Goal: Task Accomplishment & Management: Use online tool/utility

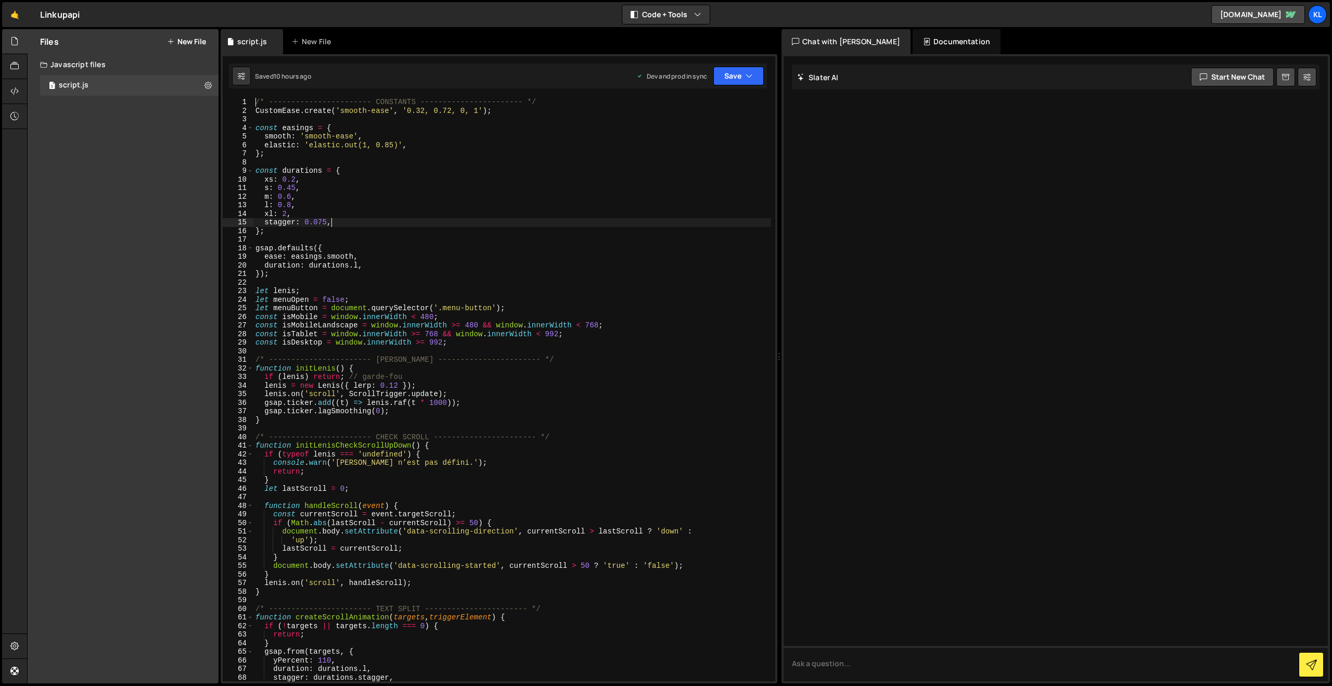
type textarea "}"
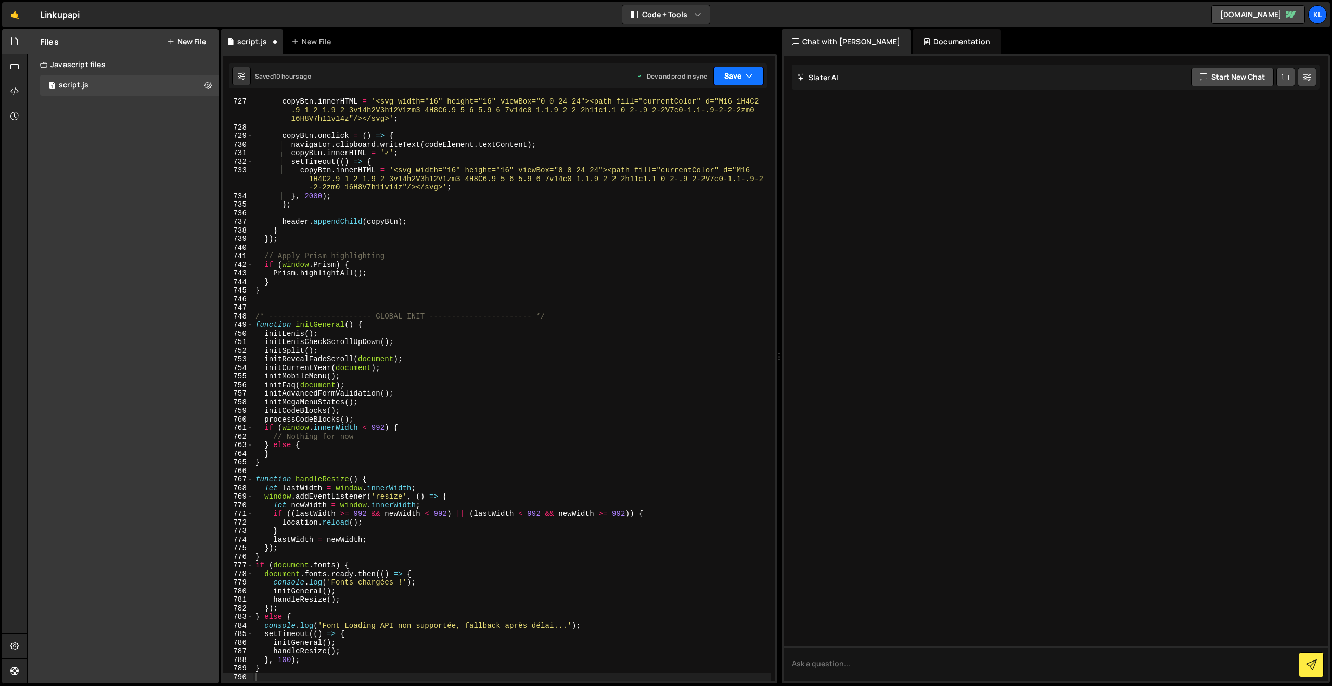
click at [734, 81] on button "Save" at bounding box center [738, 76] width 50 height 19
click at [692, 131] on div "Save to Production S" at bounding box center [703, 135] width 108 height 10
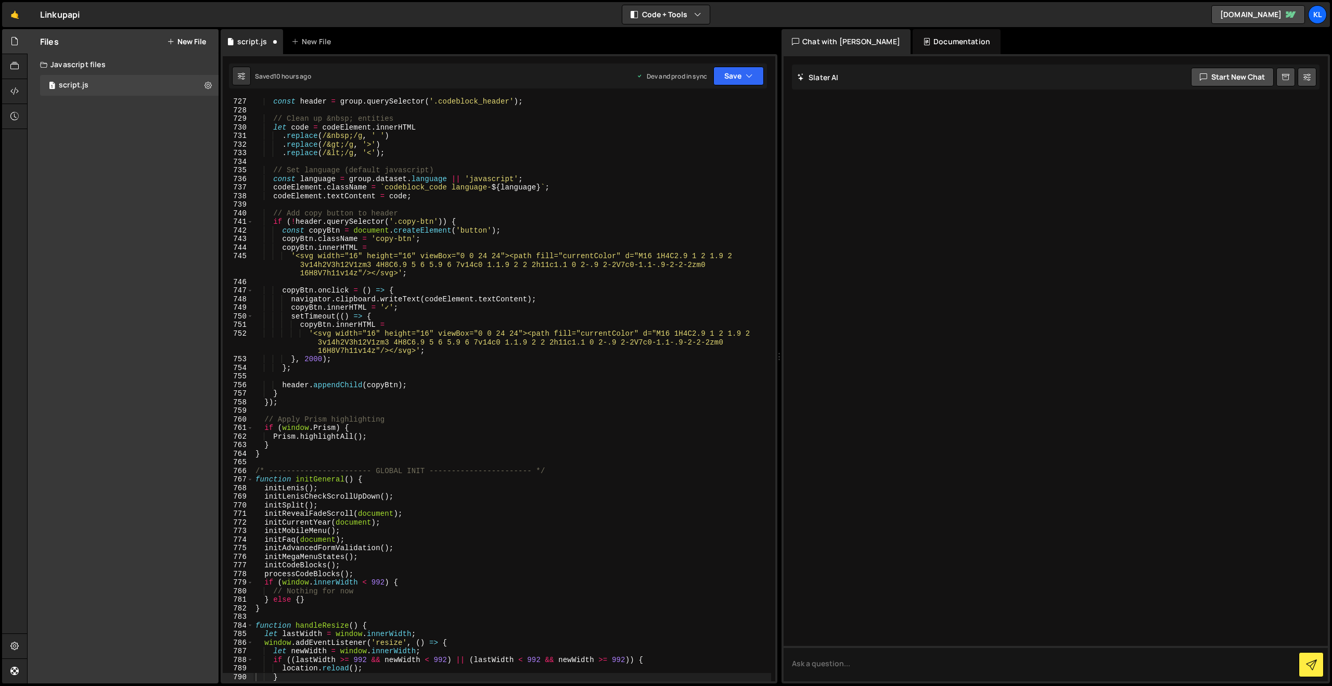
scroll to position [6233, 0]
click at [649, 207] on div "const header = group . querySelector ( '.codeblock_header' ) ; // Clean up &nbs…" at bounding box center [512, 397] width 518 height 600
type textarea "}"
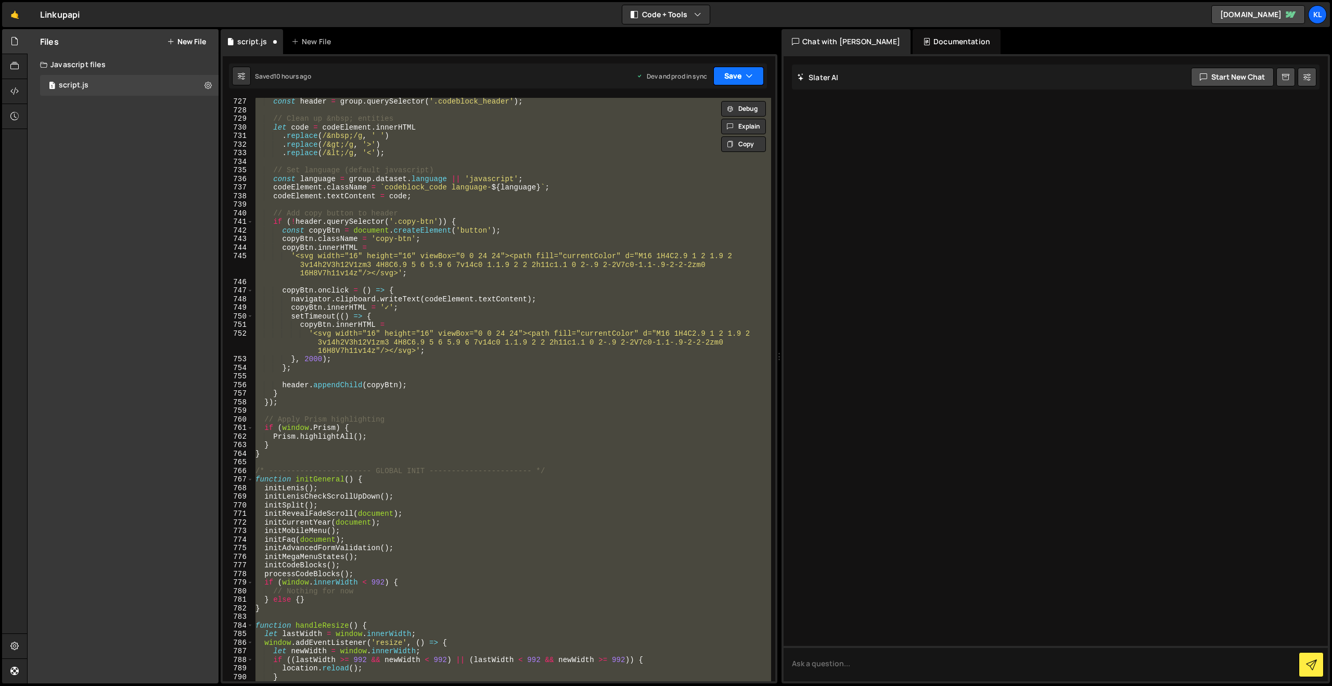
paste textarea
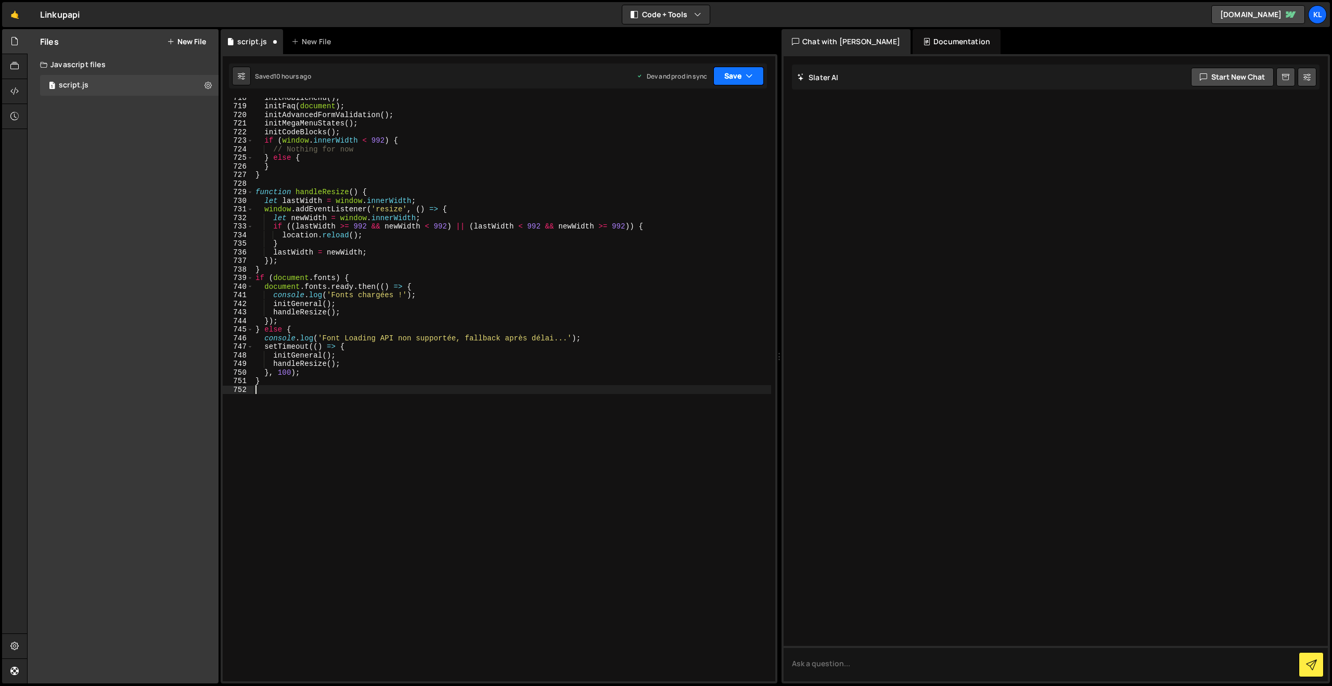
click at [730, 80] on button "Save" at bounding box center [738, 76] width 50 height 19
click at [680, 129] on button "Save to Production S Saved 10 hours ago" at bounding box center [703, 142] width 125 height 34
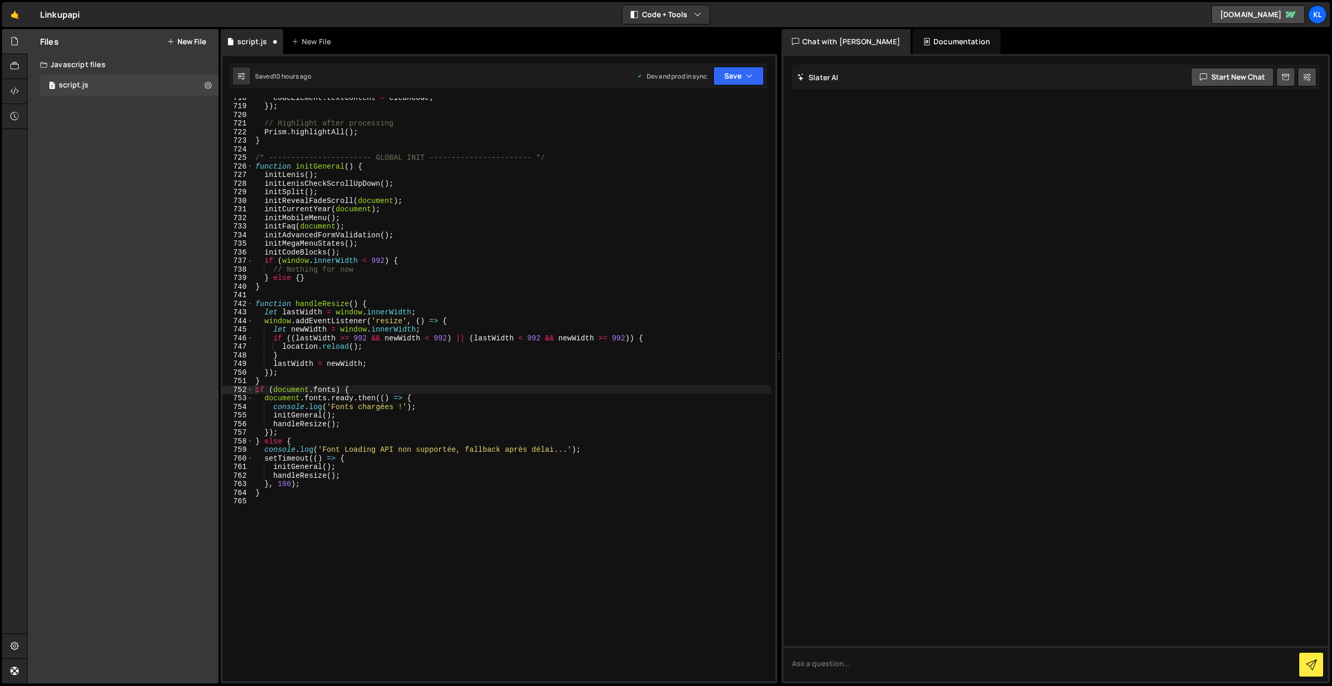
scroll to position [6159, 0]
type textarea "} else {}"
click at [425, 278] on div "codeElement . textContent = cleanCode ; }) ; // Highlight after processing Pris…" at bounding box center [512, 393] width 518 height 600
click at [575, 294] on div "codeElement . textContent = cleanCode ; }) ; // Highlight after processing Pris…" at bounding box center [512, 393] width 518 height 600
type textarea "}"
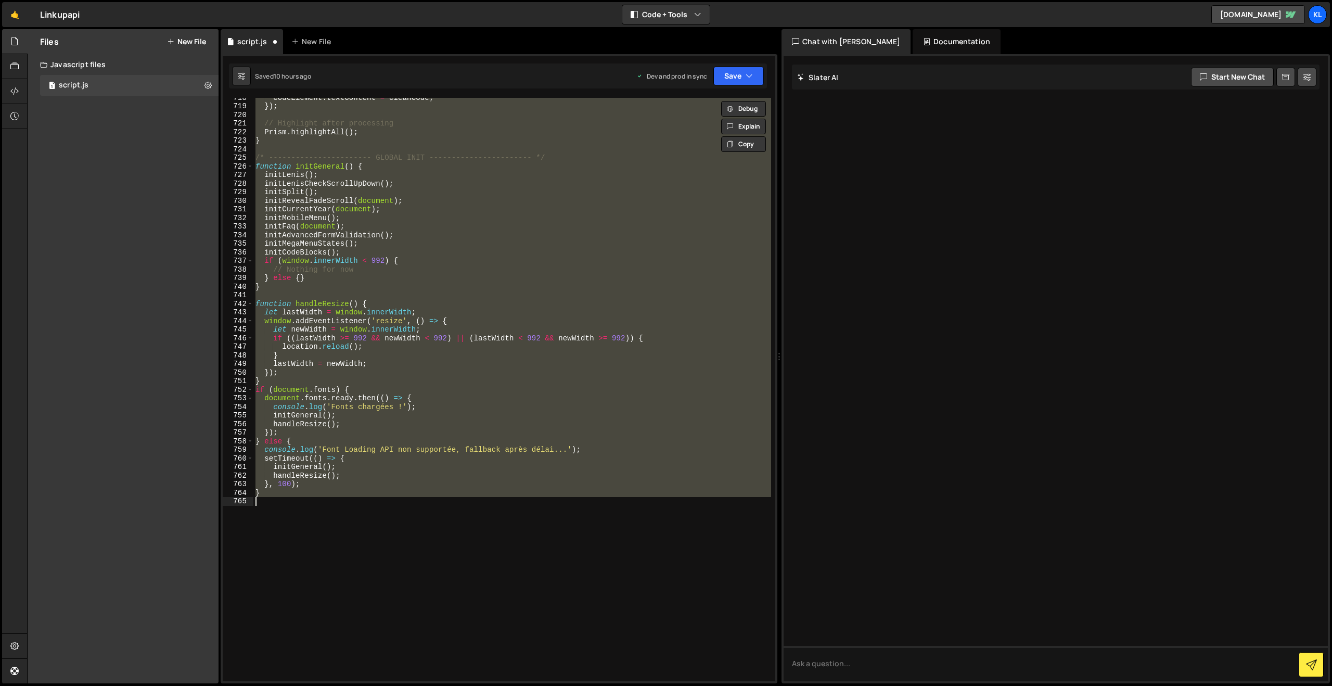
paste textarea
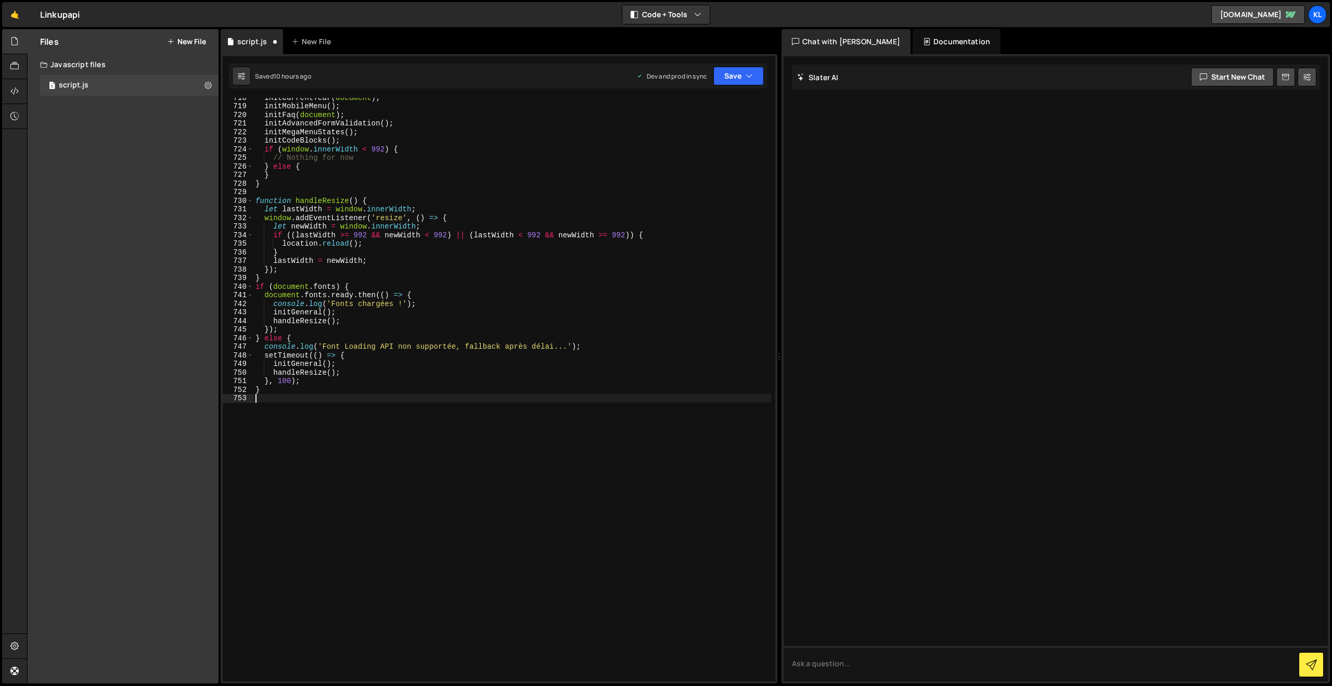
scroll to position [6176, 0]
click at [730, 87] on div "Saved 10 hours ago Dev and prod in sync Upgrade to Edit Save Save to Staging S …" at bounding box center [498, 75] width 538 height 25
click at [728, 83] on button "Save" at bounding box center [738, 76] width 50 height 19
drag, startPoint x: 690, startPoint y: 135, endPoint x: 608, endPoint y: 78, distance: 99.7
click at [689, 134] on div "Save to Production S" at bounding box center [703, 135] width 108 height 10
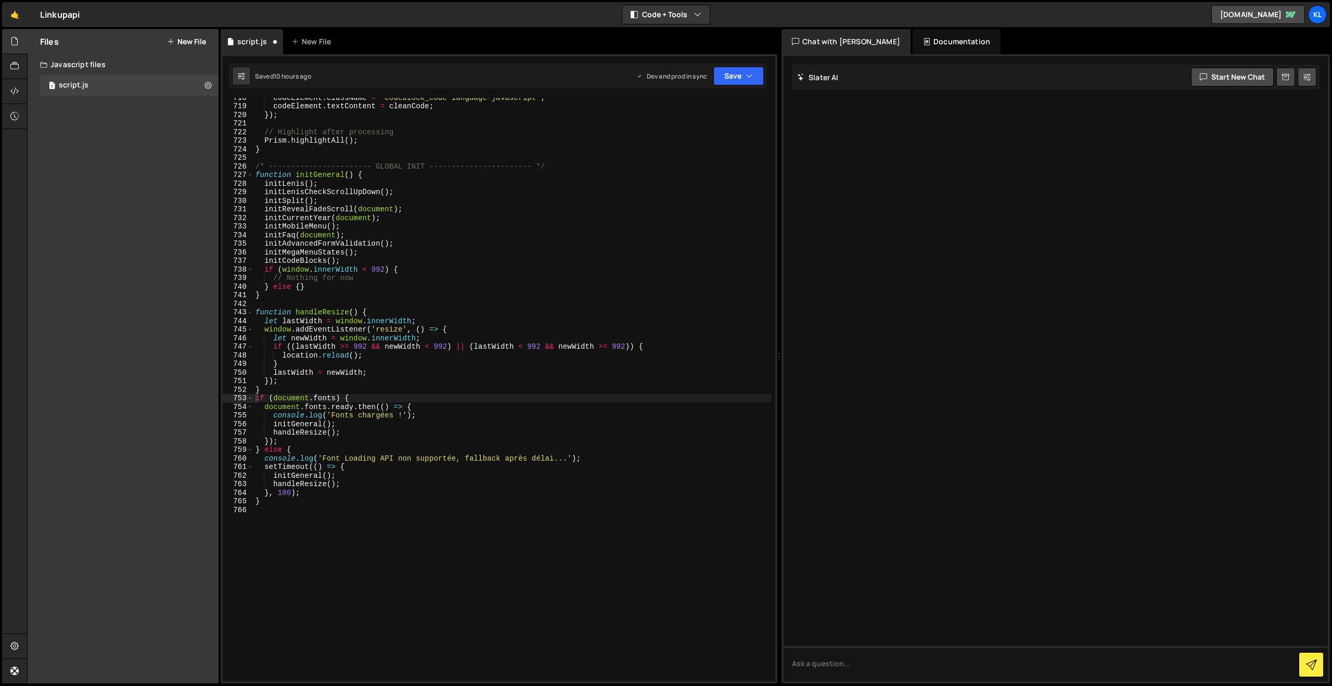
scroll to position [6159, 0]
click at [349, 302] on div "codeElement . className = 'codeblock_code language-javascript' ; codeElement . …" at bounding box center [512, 393] width 518 height 600
type textarea "}"
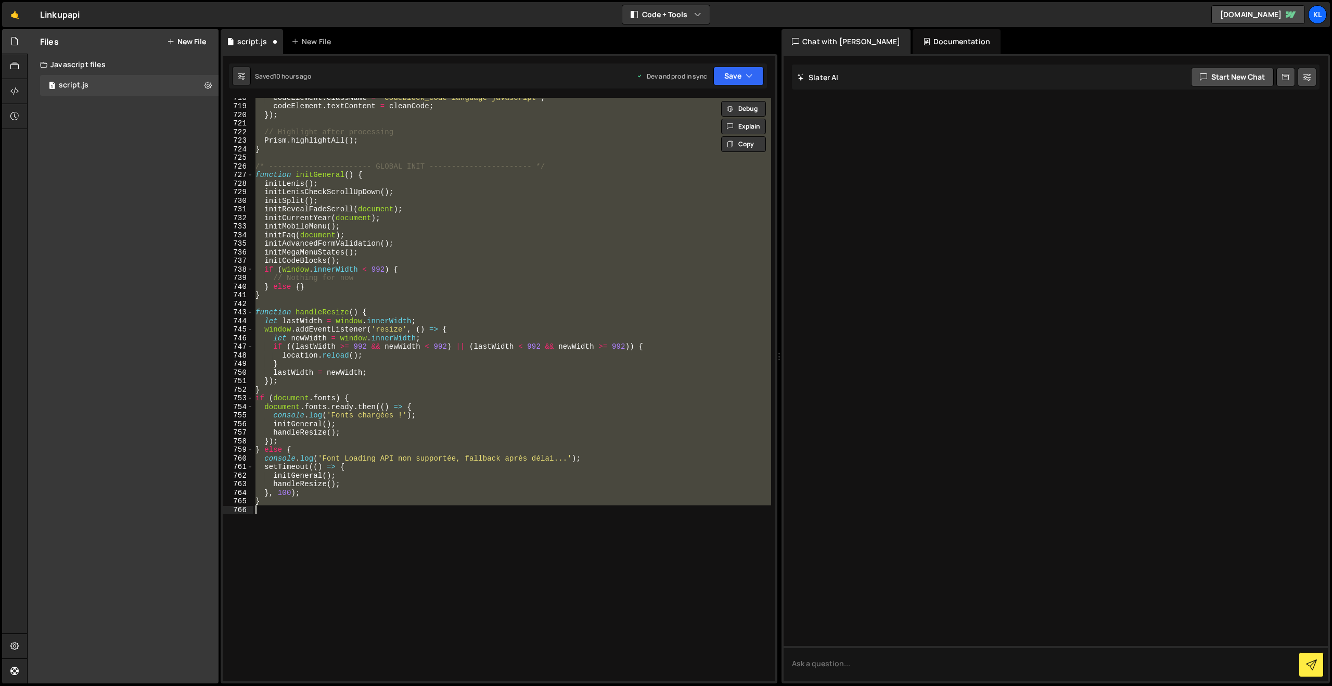
paste textarea
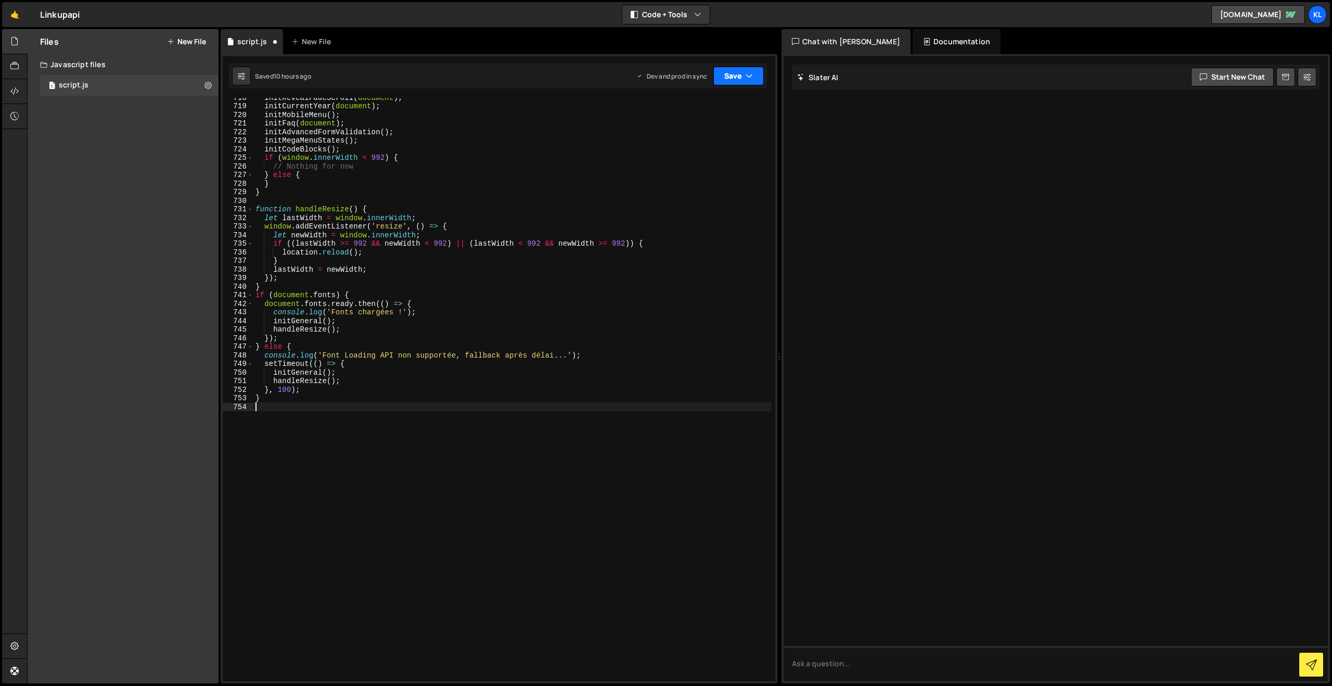
click at [716, 70] on button "Save" at bounding box center [738, 76] width 50 height 19
click at [689, 148] on div "10 hours ago" at bounding box center [686, 146] width 38 height 9
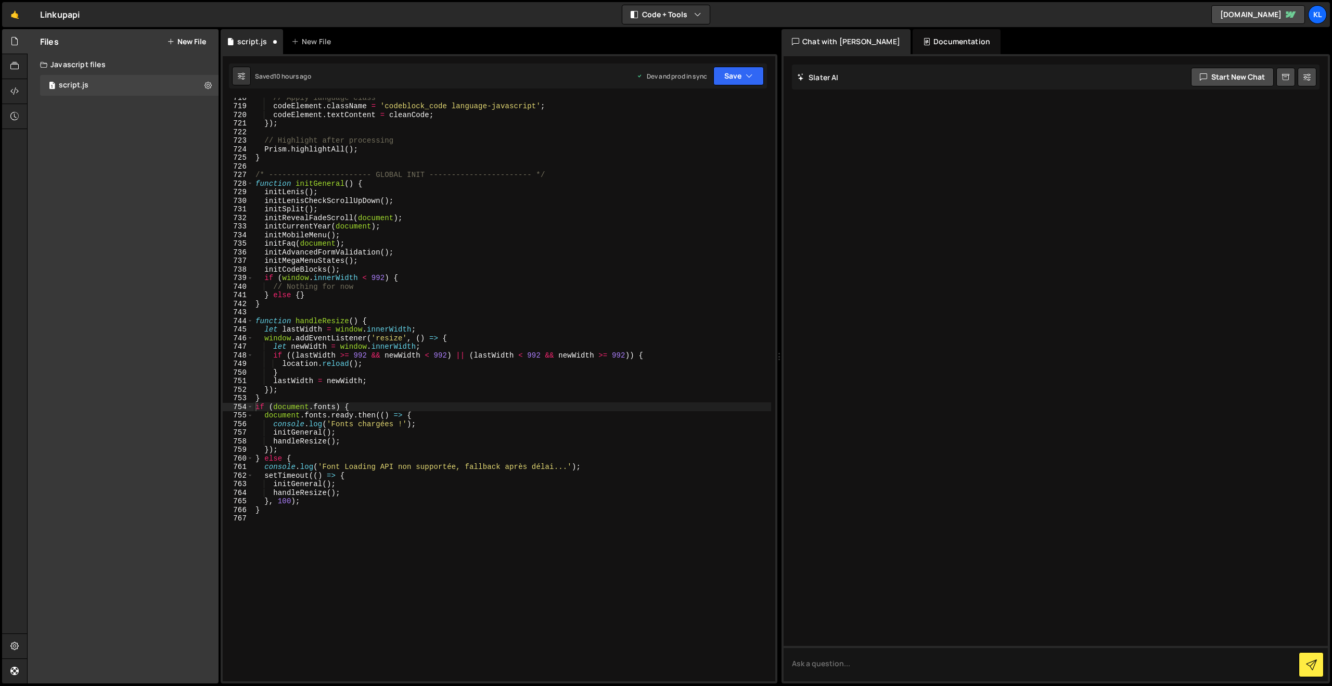
click at [729, 87] on div "Saved 10 hours ago Dev and prod in sync Upgrade to Edit Save Save to Staging S …" at bounding box center [498, 75] width 538 height 25
click at [733, 76] on button "Save" at bounding box center [738, 76] width 50 height 19
click at [704, 151] on div "Saved 10 hours ago" at bounding box center [703, 146] width 108 height 12
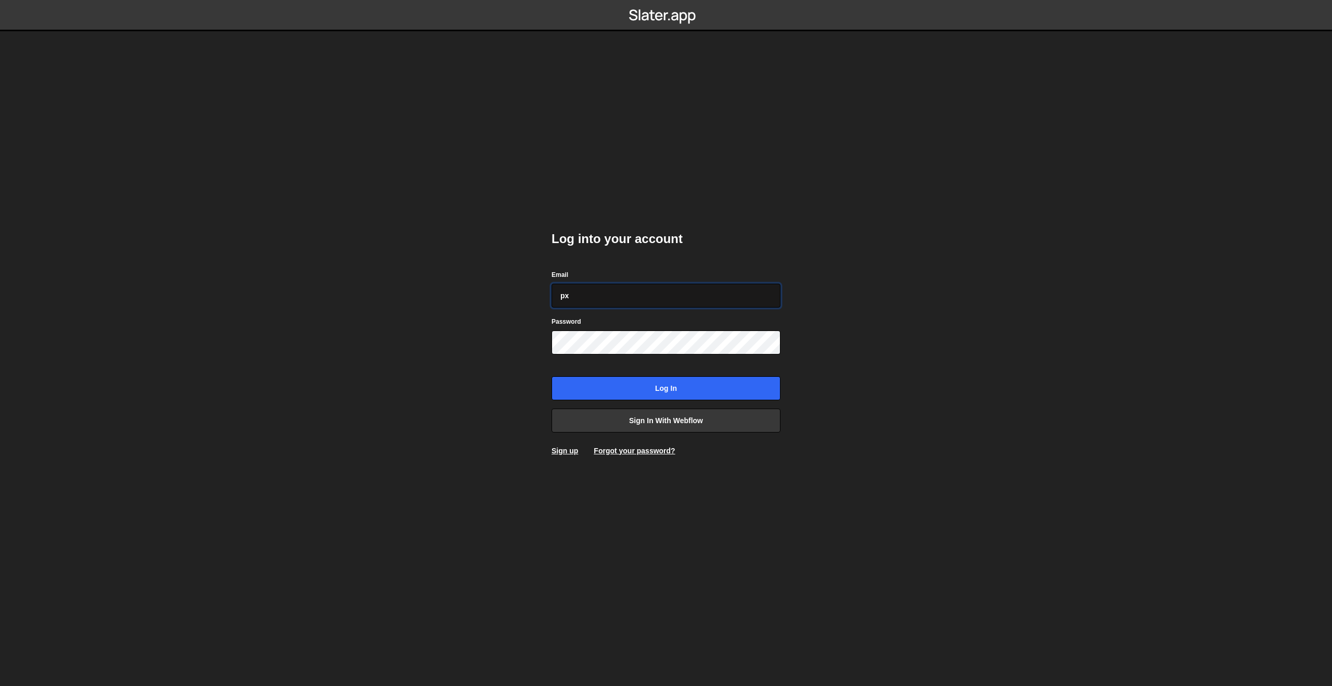
type input "p"
type input "c"
paste input "[PERSON_NAME][EMAIL_ADDRESS][PERSON_NAME][DOMAIN_NAME]"
type input "[PERSON_NAME][EMAIL_ADDRESS][PERSON_NAME][DOMAIN_NAME]"
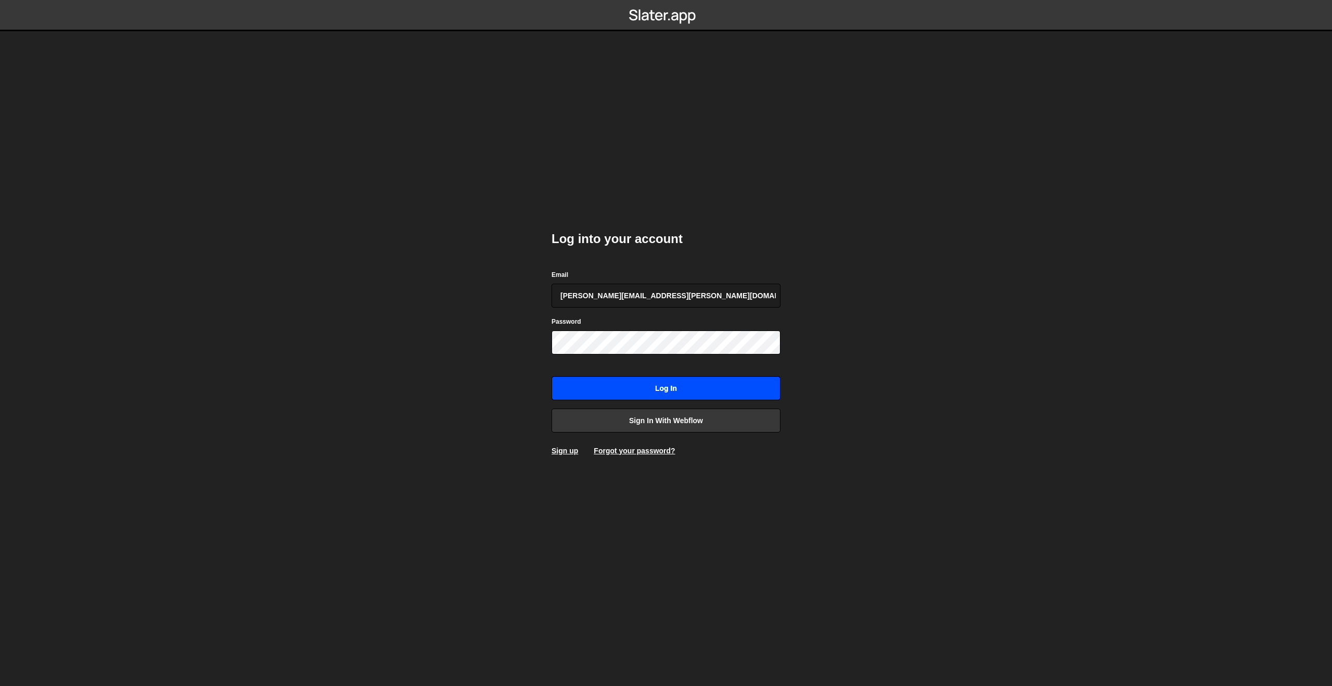
click at [601, 392] on input "Log in" at bounding box center [665, 388] width 229 height 24
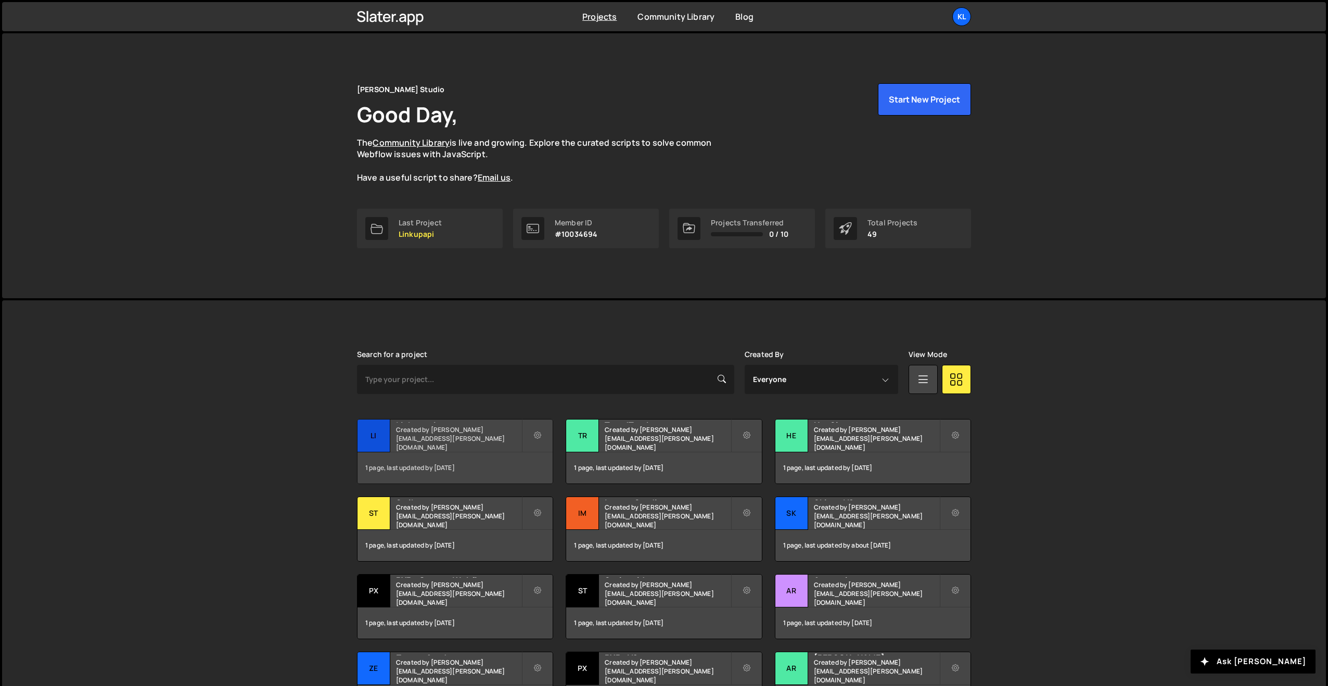
click at [417, 422] on h2 "Linkupapi" at bounding box center [458, 420] width 125 height 3
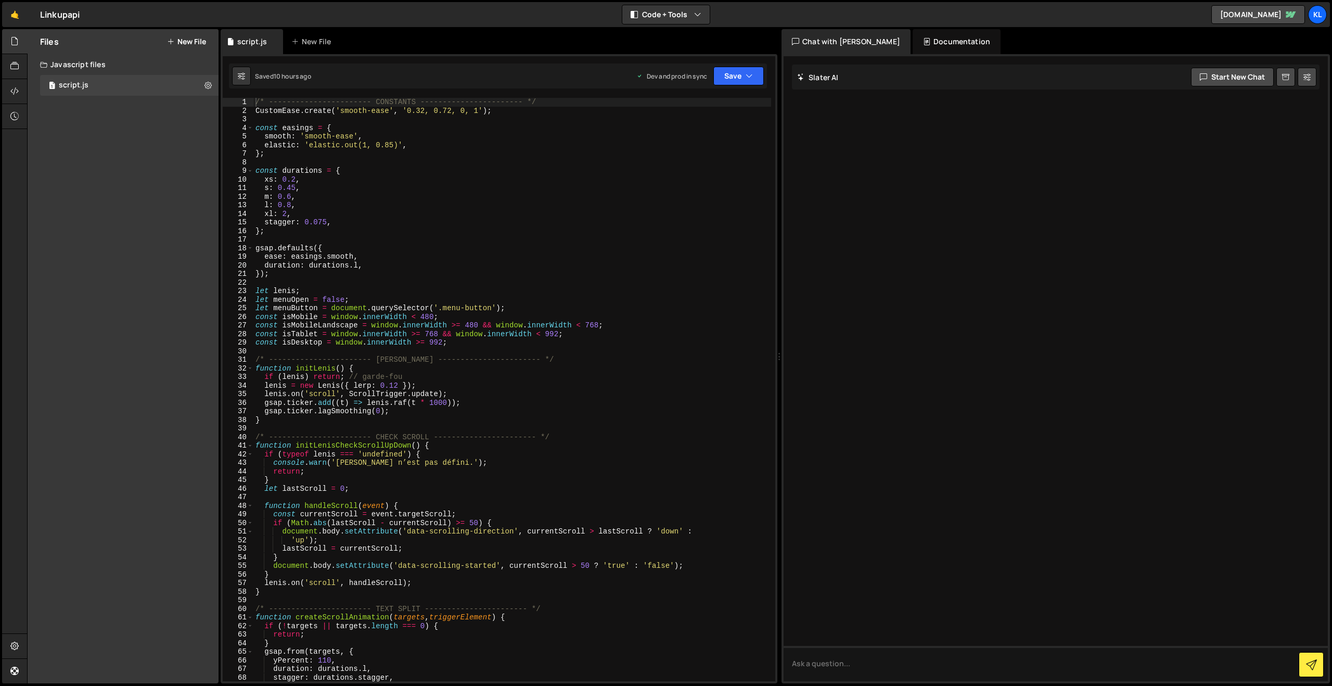
click at [676, 151] on div "/* ----------------------- CONSTANTS ----------------------- */ CustomEase . cr…" at bounding box center [512, 398] width 518 height 600
type textarea "}"
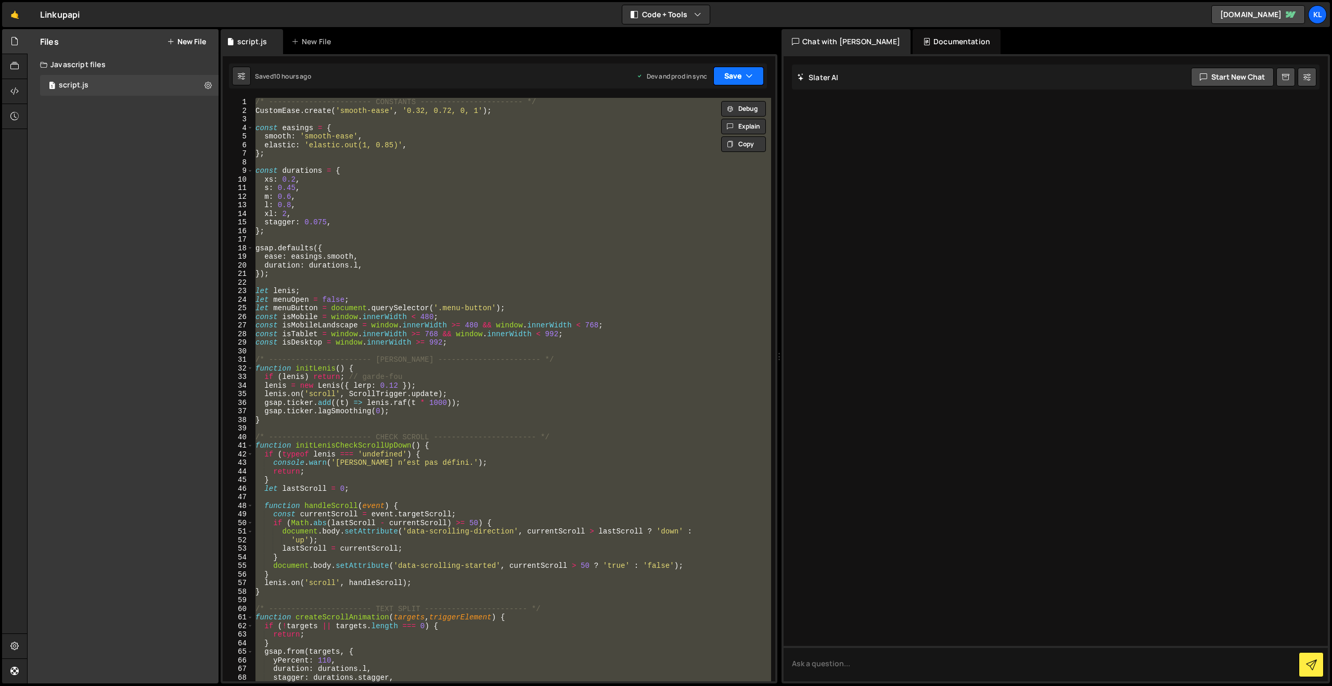
paste textarea
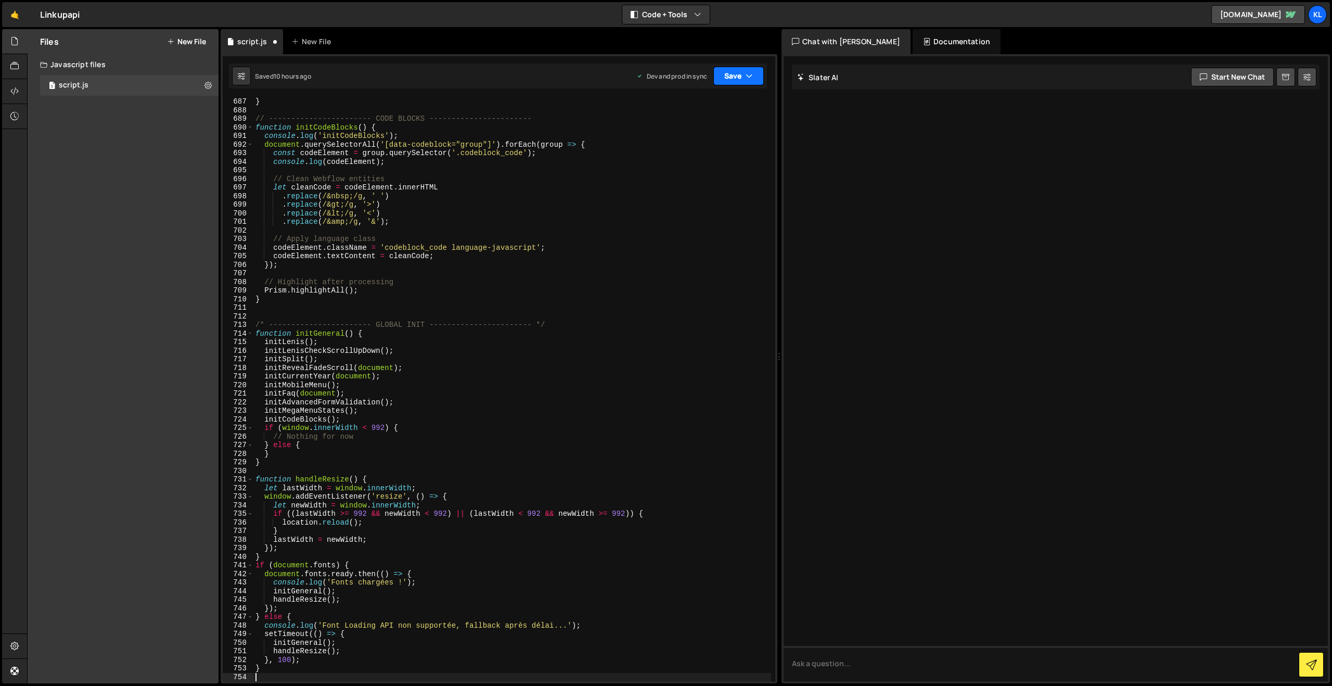
drag, startPoint x: 736, startPoint y: 74, endPoint x: 726, endPoint y: 96, distance: 23.8
click at [736, 74] on button "Save" at bounding box center [738, 76] width 50 height 19
click at [692, 137] on div "Save to Production S" at bounding box center [703, 135] width 108 height 10
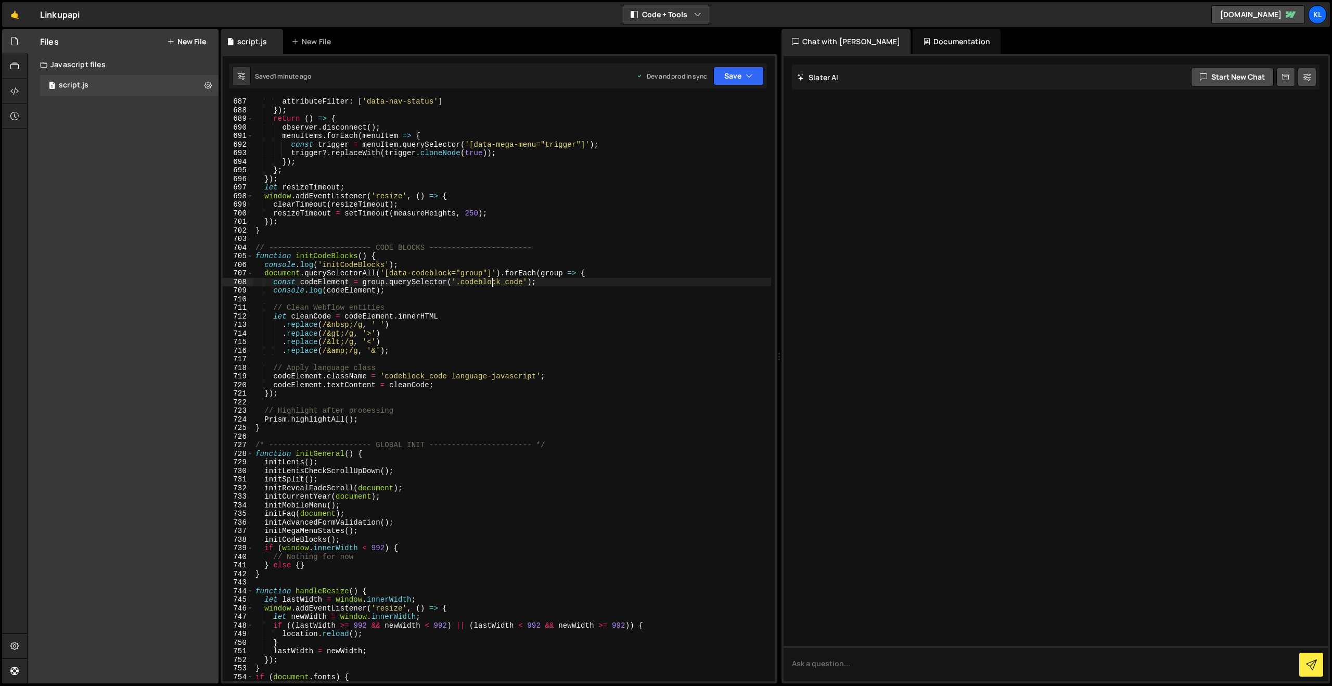
drag, startPoint x: 494, startPoint y: 281, endPoint x: 553, endPoint y: 224, distance: 82.4
click at [493, 280] on div "attributeFilter : [ 'data-nav-status' ] }) ; return ( ) => { observer . disconn…" at bounding box center [512, 397] width 518 height 600
type textarea "}"
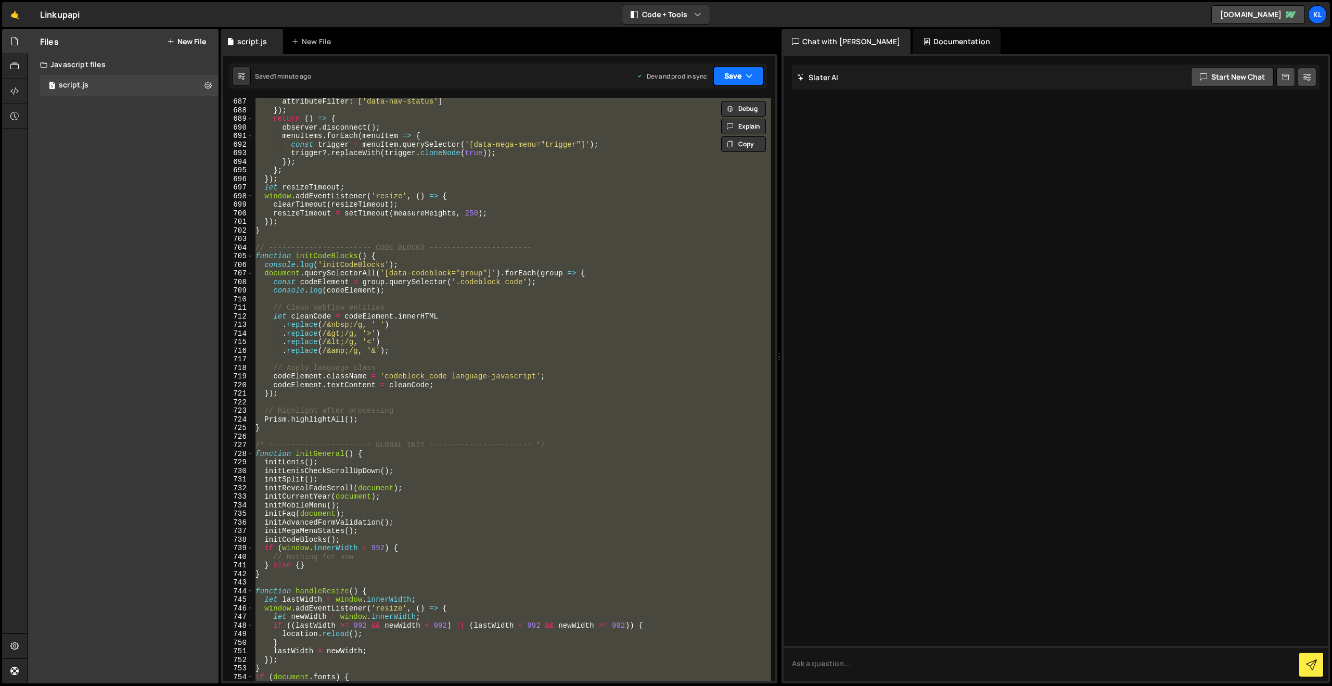
paste textarea
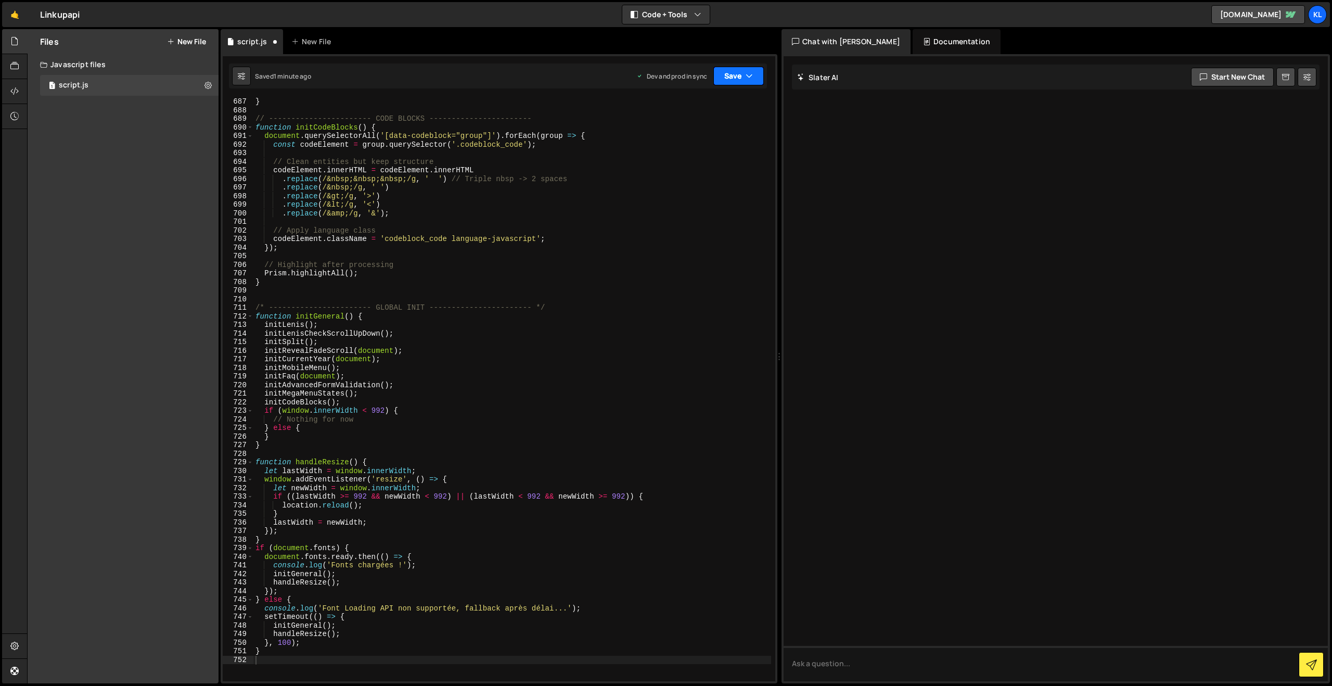
click at [734, 75] on button "Save" at bounding box center [738, 76] width 50 height 19
drag, startPoint x: 701, startPoint y: 137, endPoint x: 634, endPoint y: 88, distance: 82.9
click at [701, 137] on div "Save to Production S" at bounding box center [703, 135] width 108 height 10
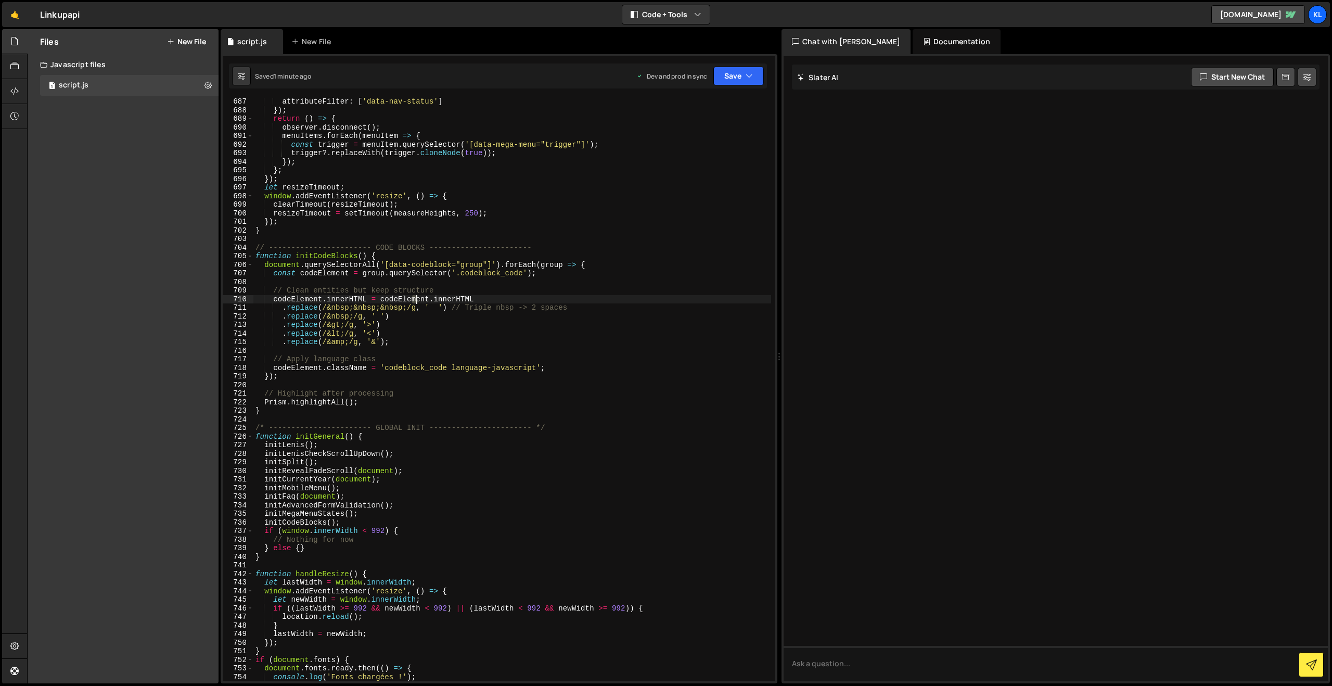
click at [415, 302] on div "attributeFilter : [ 'data-nav-status' ] }) ; return ( ) => { observer . disconn…" at bounding box center [512, 397] width 518 height 600
type textarea "}"
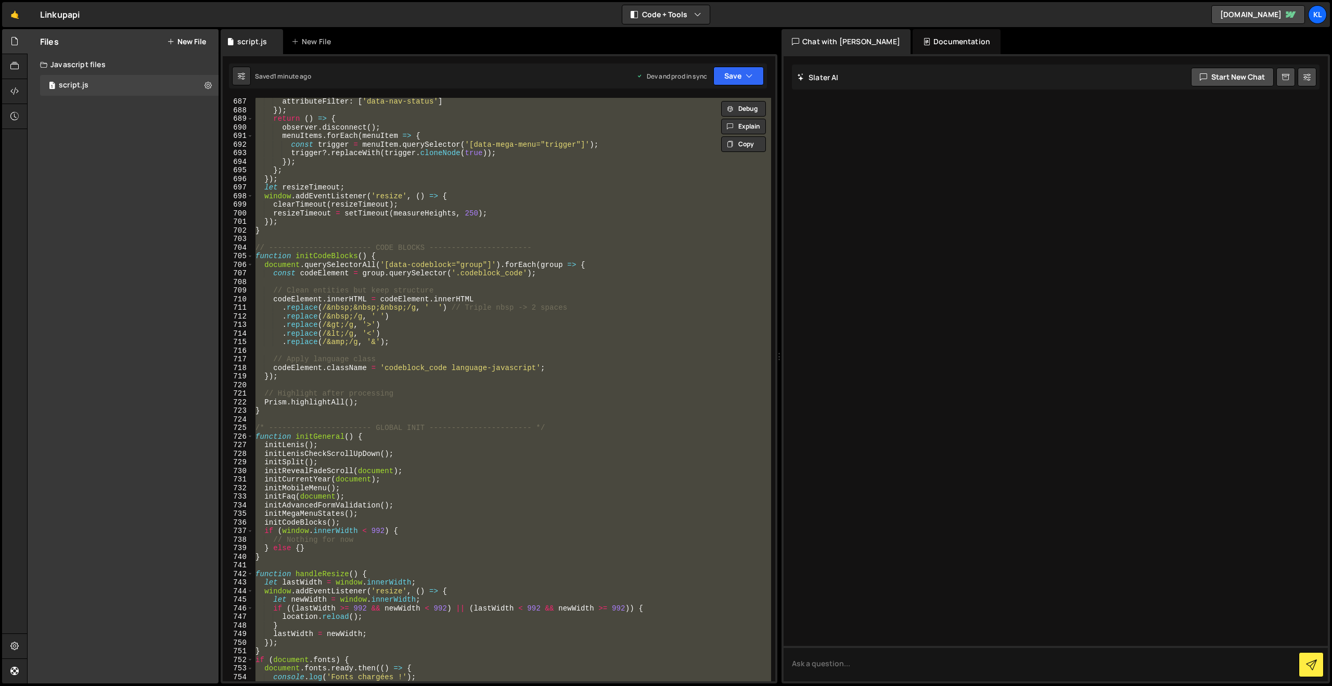
paste textarea
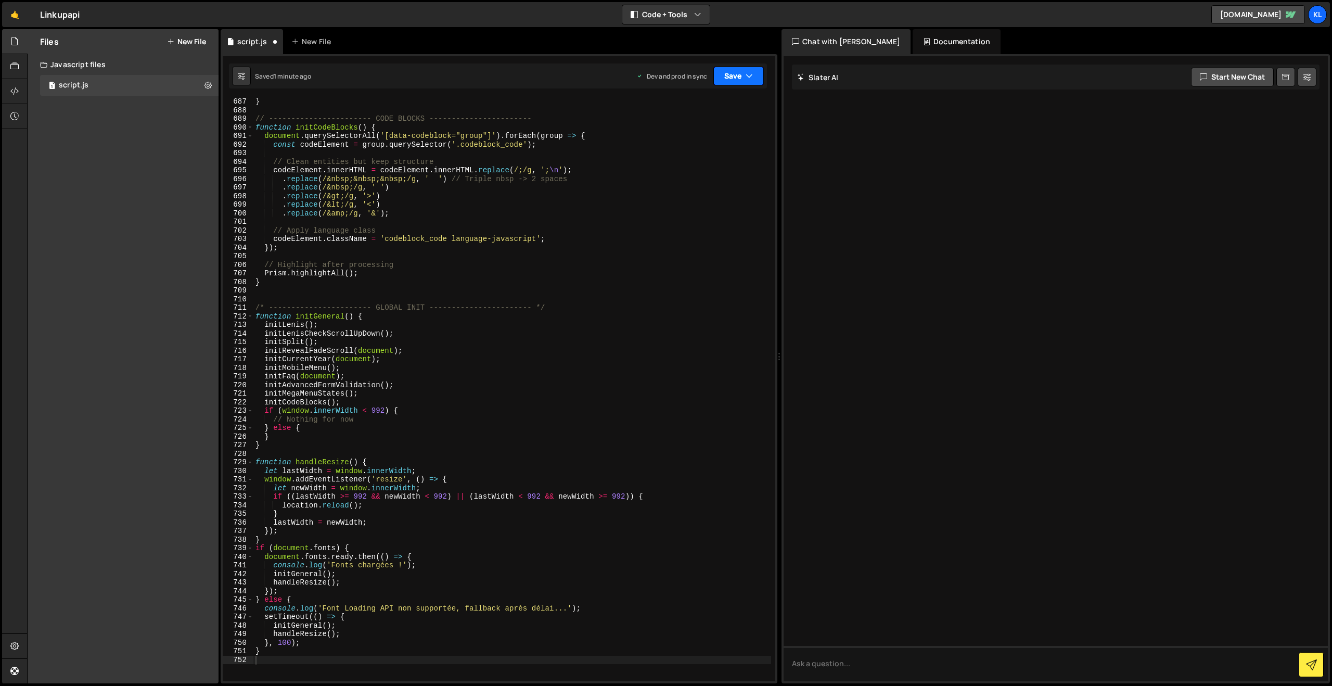
click at [736, 72] on button "Save" at bounding box center [738, 76] width 50 height 19
drag, startPoint x: 704, startPoint y: 142, endPoint x: 687, endPoint y: 132, distance: 19.4
click at [703, 141] on div "Saved 1 minute ago" at bounding box center [703, 146] width 108 height 12
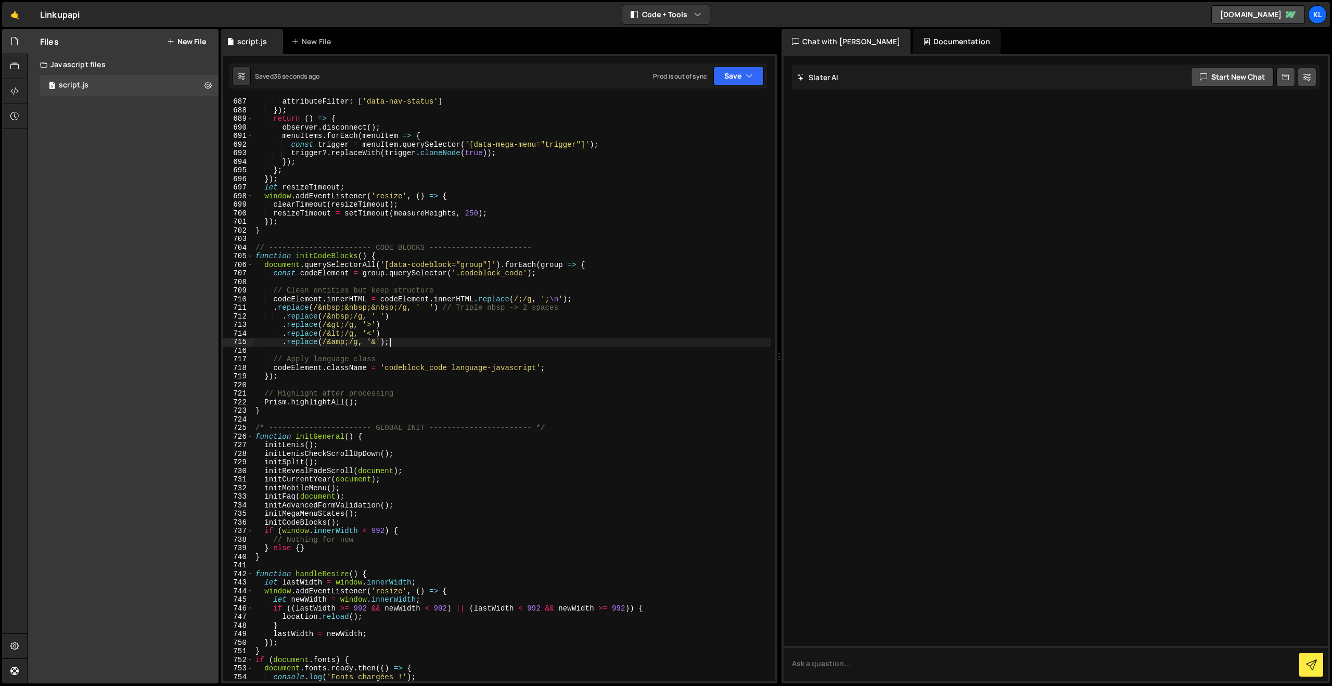
drag, startPoint x: 682, startPoint y: 341, endPoint x: 671, endPoint y: 326, distance: 18.2
click at [681, 337] on div "attributeFilter : [ 'data-nav-status' ] }) ; return ( ) => { observer . disconn…" at bounding box center [512, 397] width 518 height 600
type textarea "}"
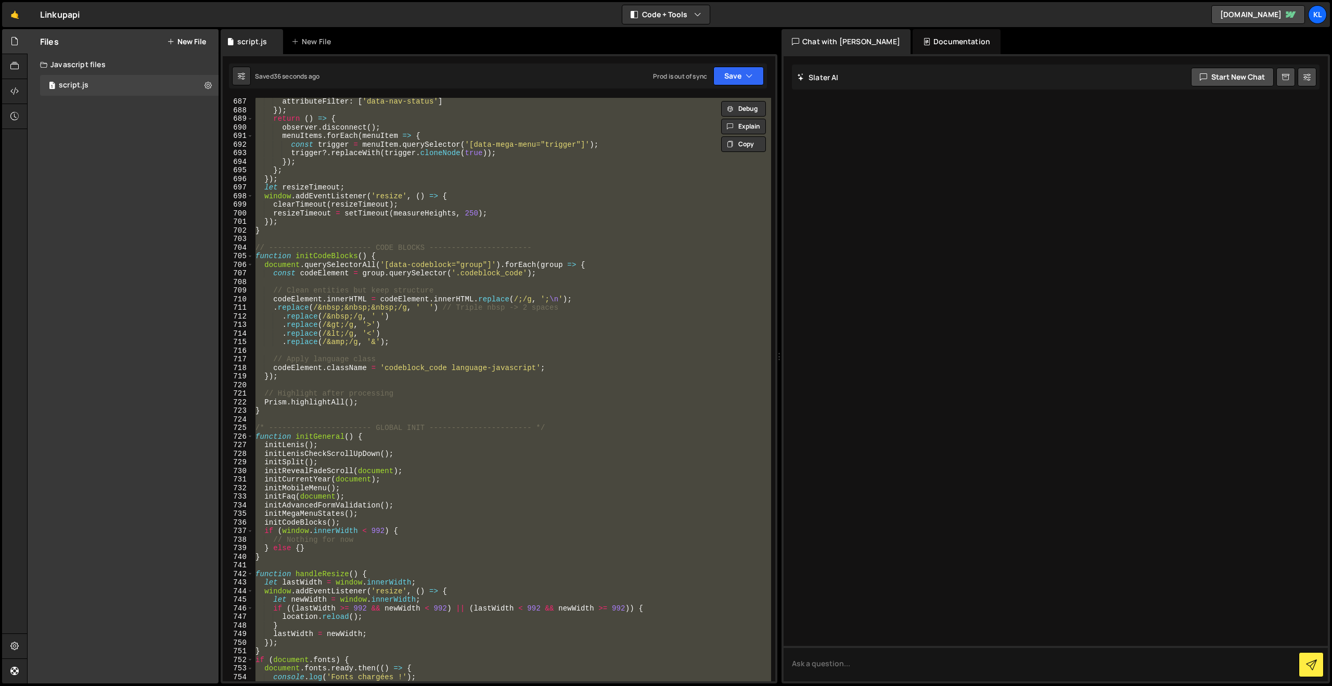
paste textarea
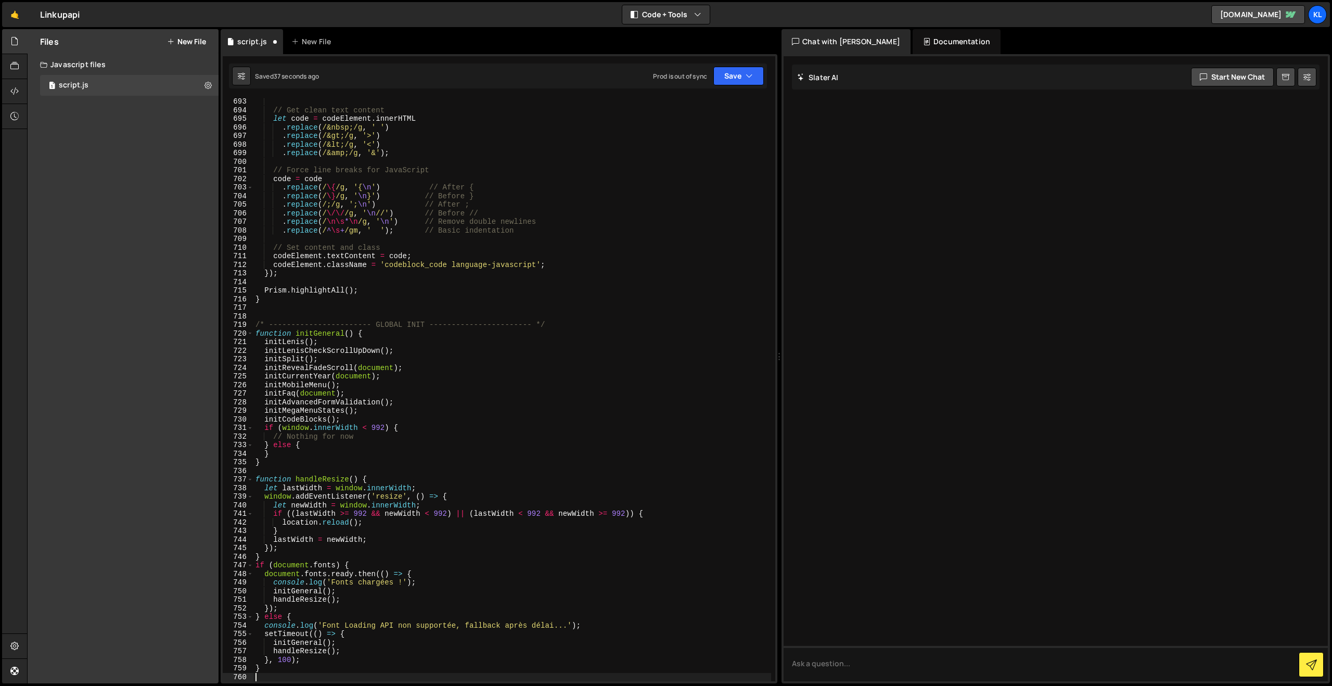
click at [741, 63] on div "Saved 37 seconds ago Prod is out of sync Upgrade to Edit Save Save to Staging S…" at bounding box center [498, 75] width 538 height 25
click at [735, 71] on button "Save" at bounding box center [738, 76] width 50 height 19
click at [703, 162] on div "// Get clean text content let code = codeElement . innerHTML . replace ( /&nbsp…" at bounding box center [512, 397] width 518 height 600
click at [750, 82] on button "Save" at bounding box center [738, 76] width 50 height 19
click at [720, 138] on div "Save to Production S" at bounding box center [703, 135] width 108 height 10
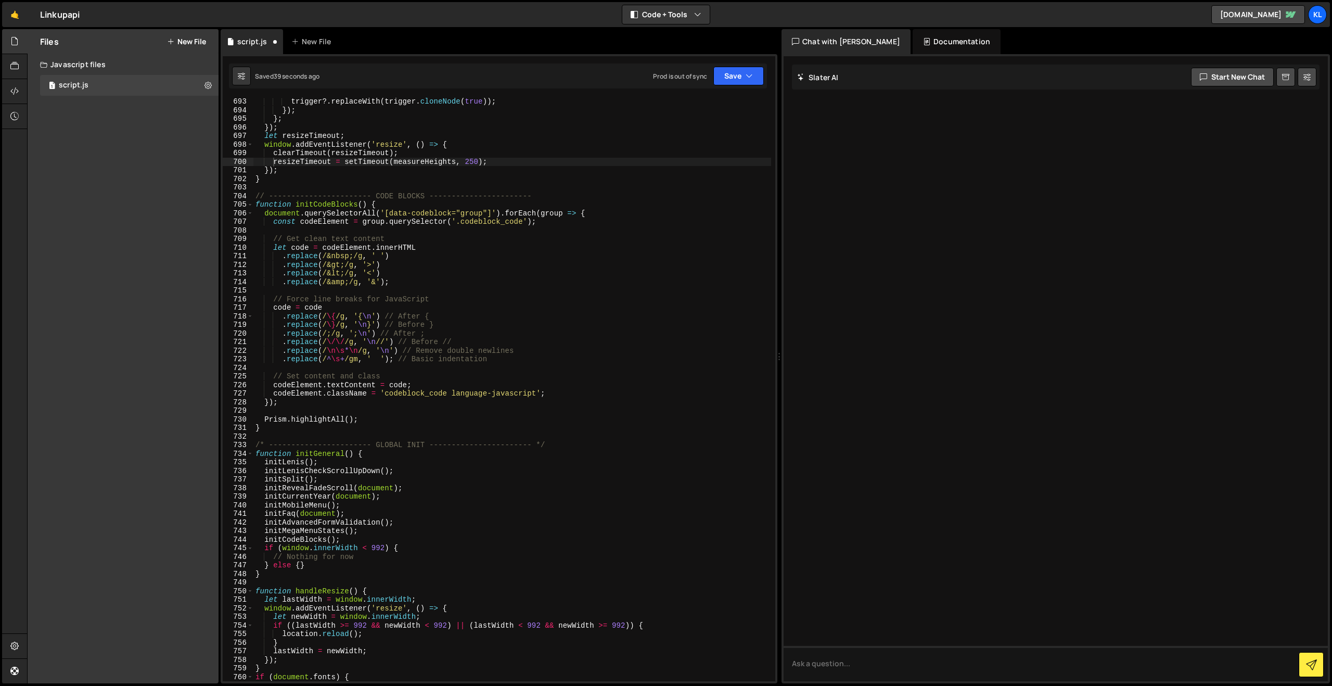
scroll to position [5941, 0]
click at [21, 18] on link "🤙" at bounding box center [14, 14] width 25 height 25
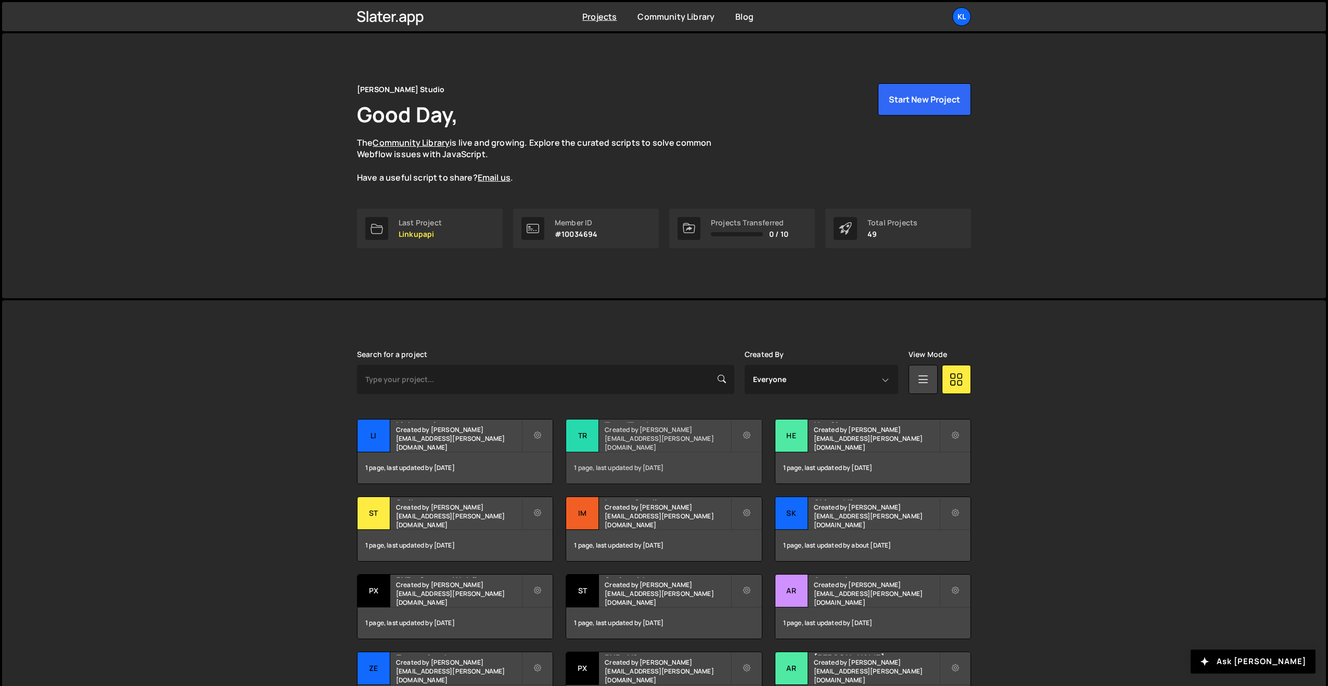
click at [660, 419] on div "TrendTrack Created by clem.deodat@gmail.com" at bounding box center [663, 435] width 195 height 32
click at [659, 422] on div "TrendTrack Created by clem.deodat@gmail.com" at bounding box center [663, 435] width 195 height 32
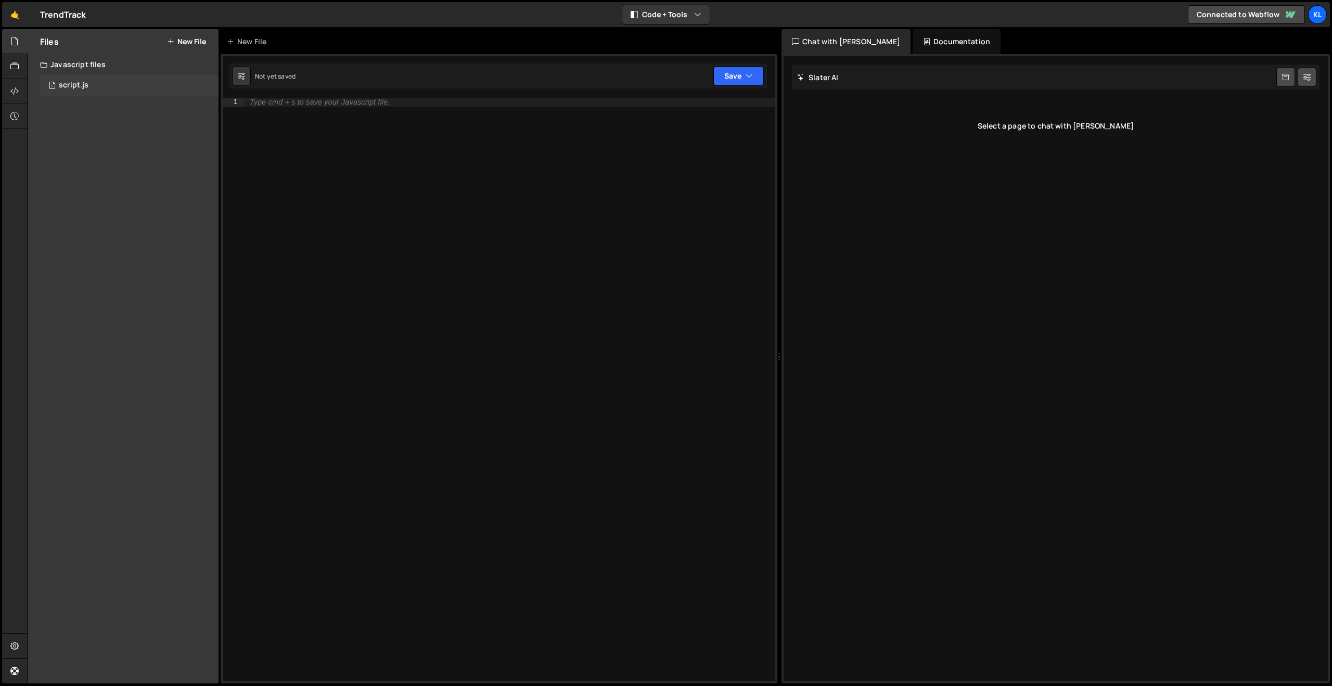
click at [110, 86] on div "1 script.js 0" at bounding box center [129, 85] width 178 height 21
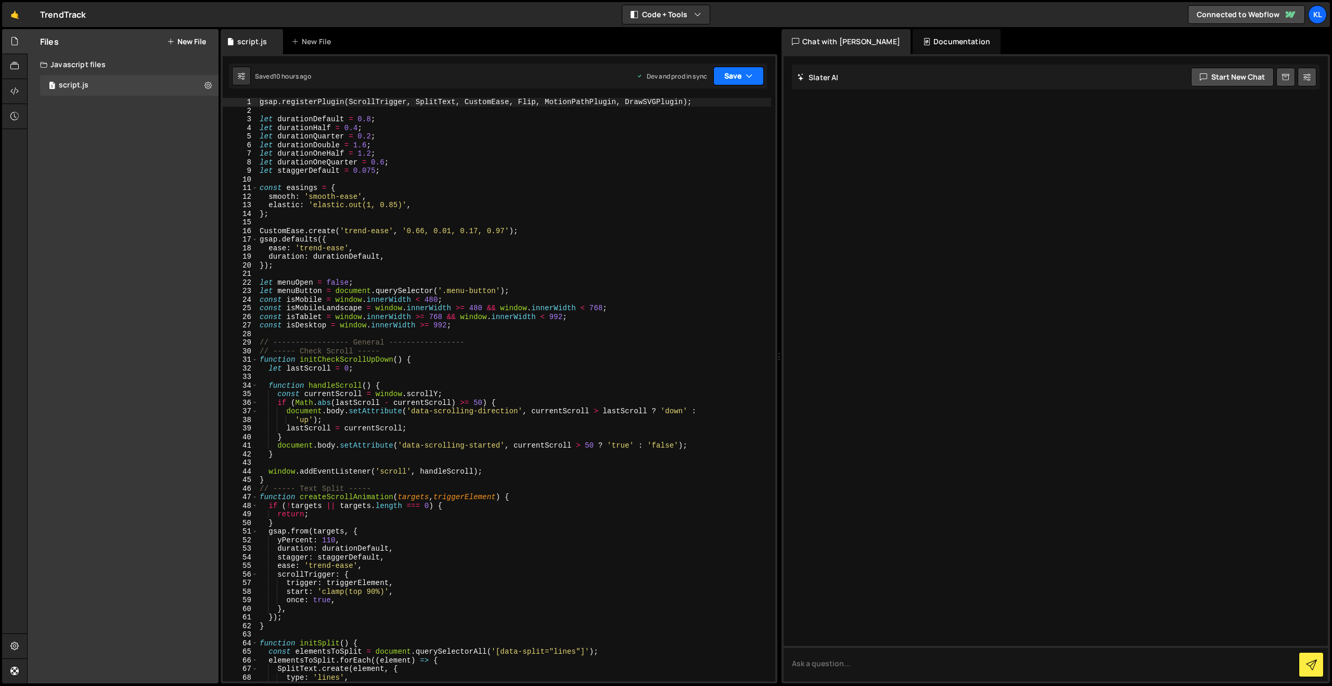
click at [747, 76] on icon "button" at bounding box center [749, 76] width 7 height 10
click at [711, 145] on div "Saved 10 hours ago" at bounding box center [703, 146] width 108 height 12
click at [341, 240] on div "gsap . registerPlugin ( ScrollTrigger , SplitText , CustomEase , Flip , MotionP…" at bounding box center [514, 398] width 513 height 600
type textarea "}"
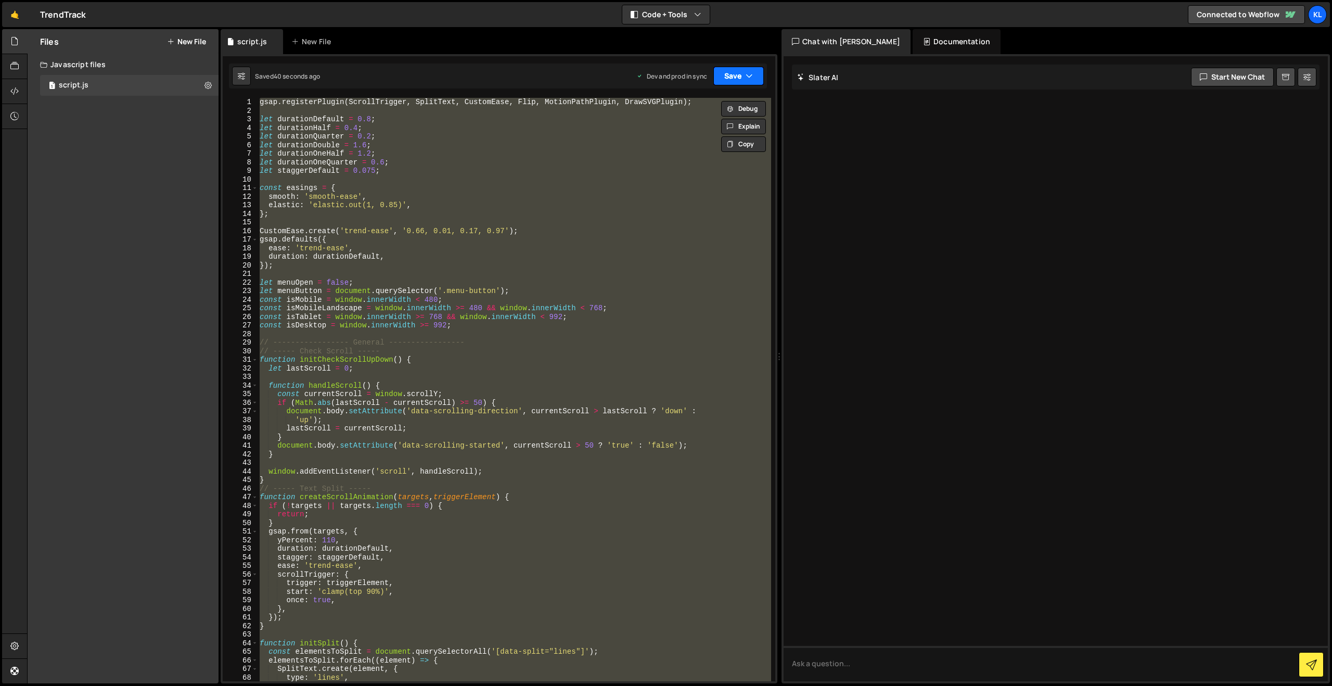
paste textarea
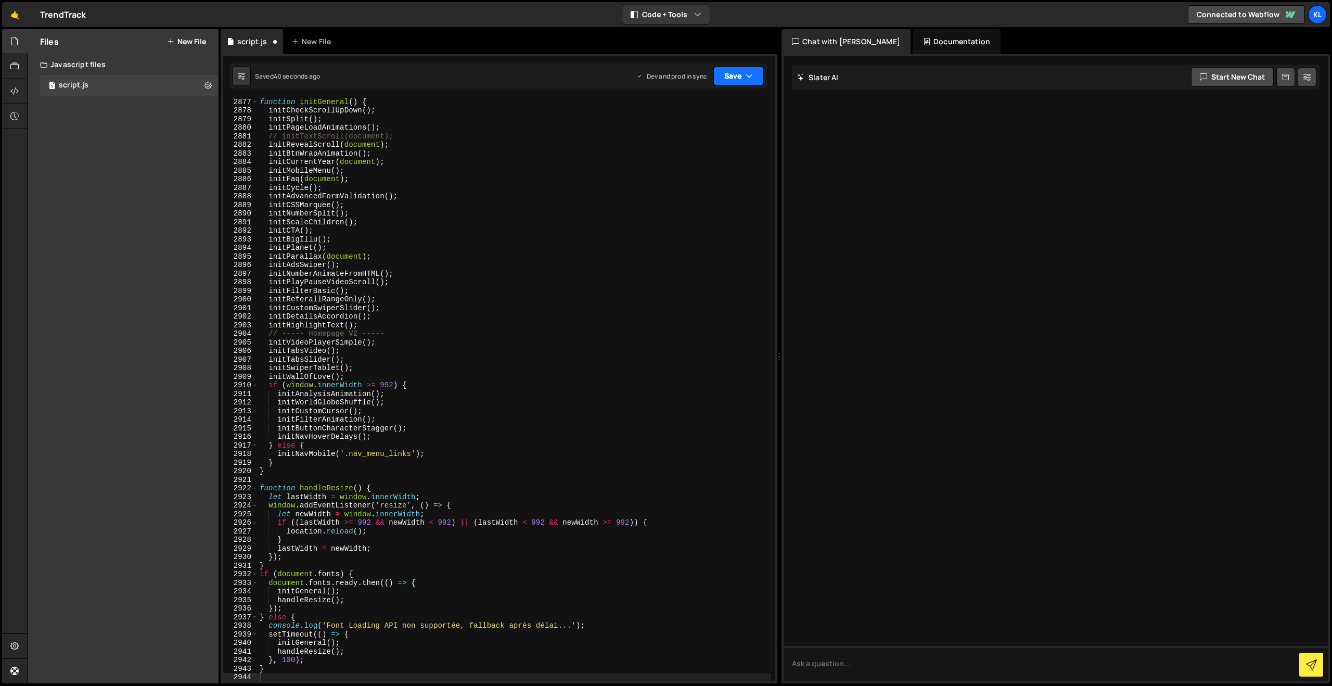
click at [740, 72] on button "Save" at bounding box center [738, 76] width 50 height 19
click at [673, 148] on div "39 seconds ago" at bounding box center [690, 146] width 46 height 9
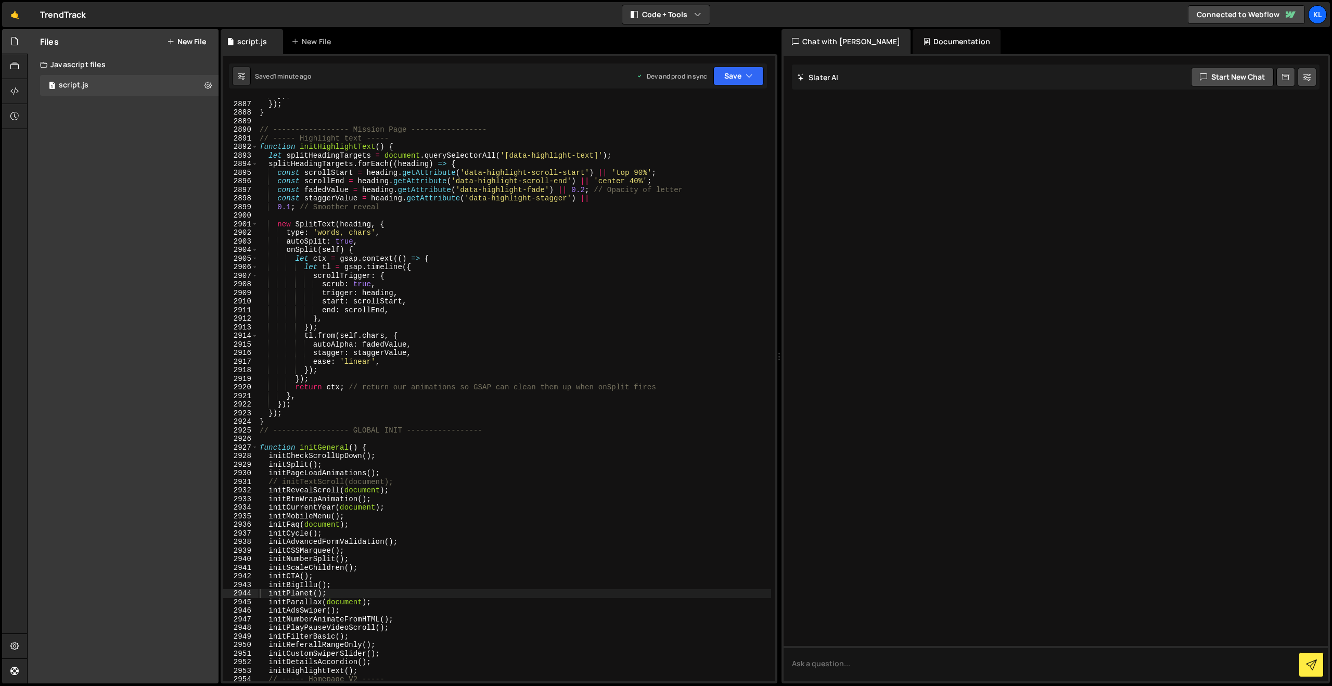
scroll to position [16464, 0]
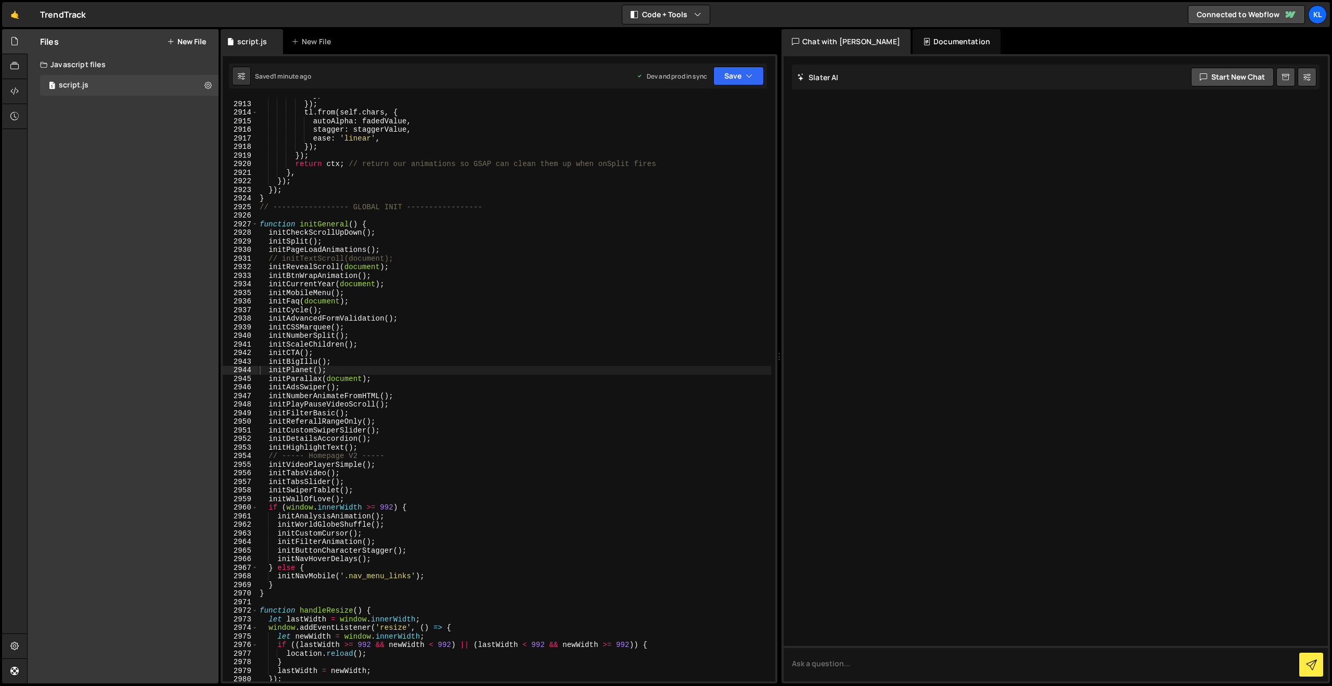
type textarea "// ----- Homepage V2 -----"
drag, startPoint x: 405, startPoint y: 453, endPoint x: 241, endPoint y: 455, distance: 163.9
click at [241, 455] on div "// ----- Homepage V2 ----- 2912 2913 2914 2915 2916 2917 2918 2919 2920 2921 29…" at bounding box center [499, 389] width 553 height 583
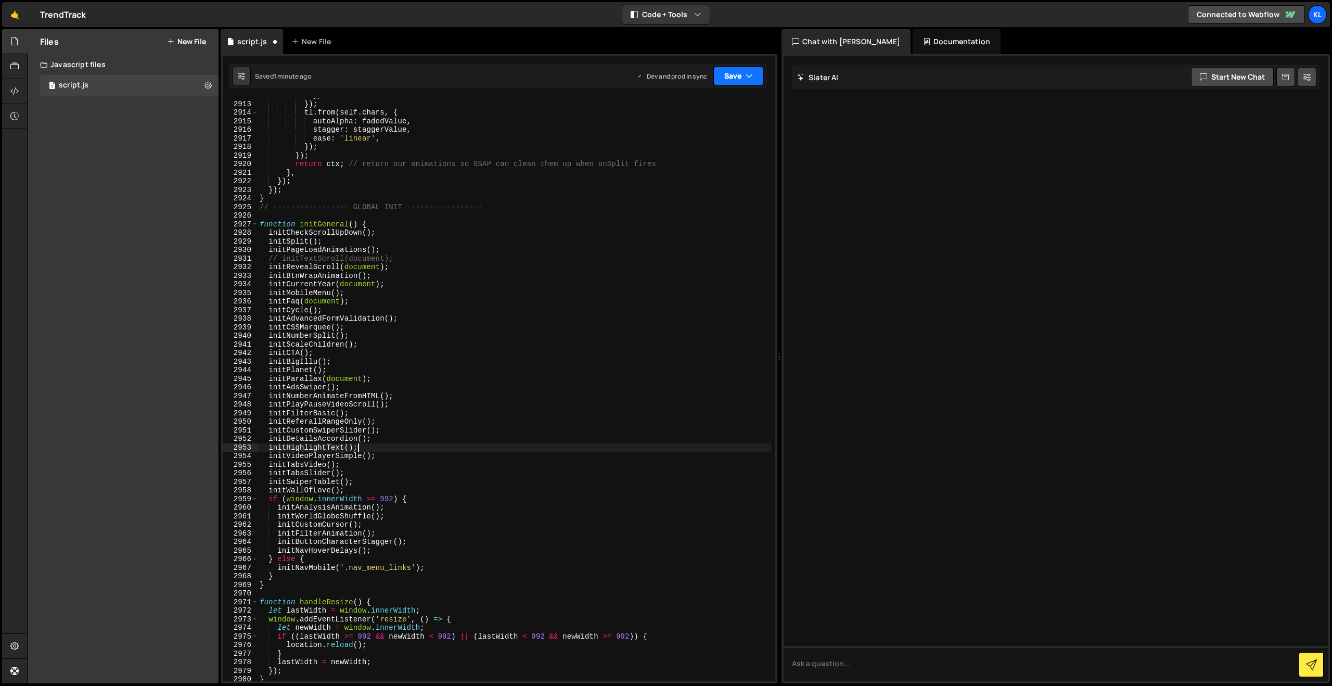
click at [737, 73] on button "Save" at bounding box center [738, 76] width 50 height 19
click at [695, 149] on div "1 minute ago" at bounding box center [685, 146] width 36 height 9
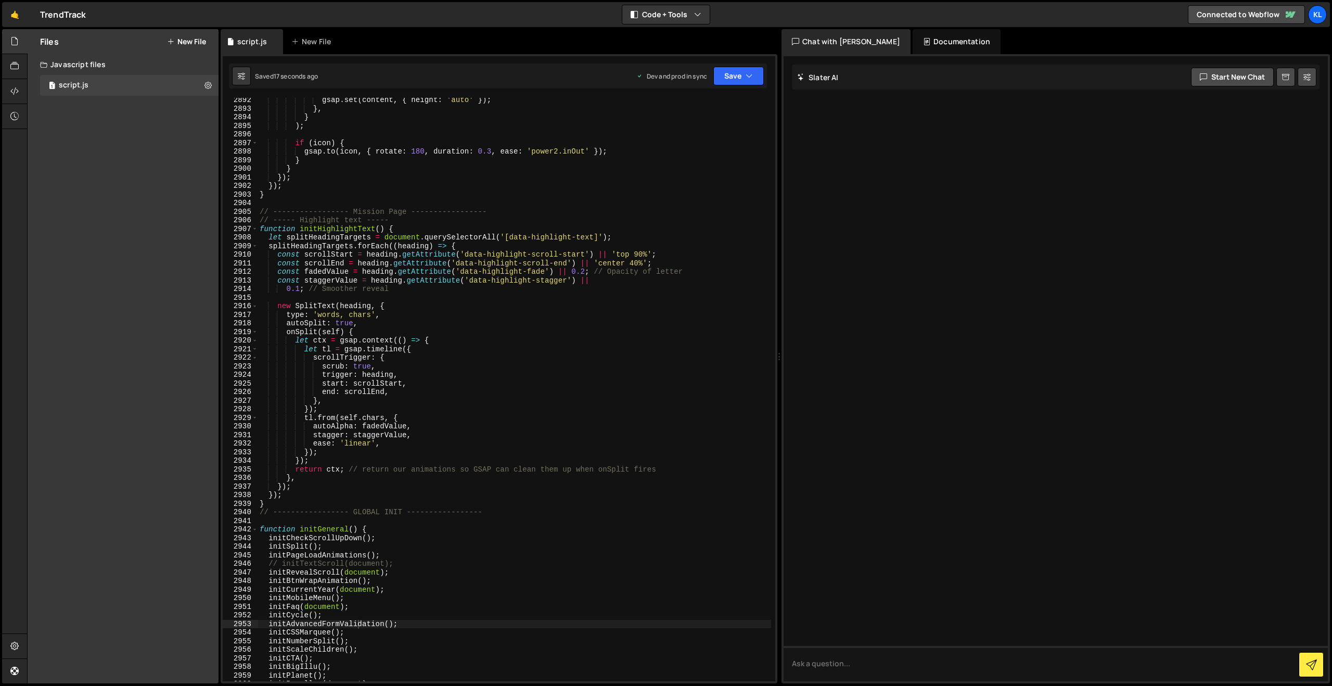
scroll to position [16373, 0]
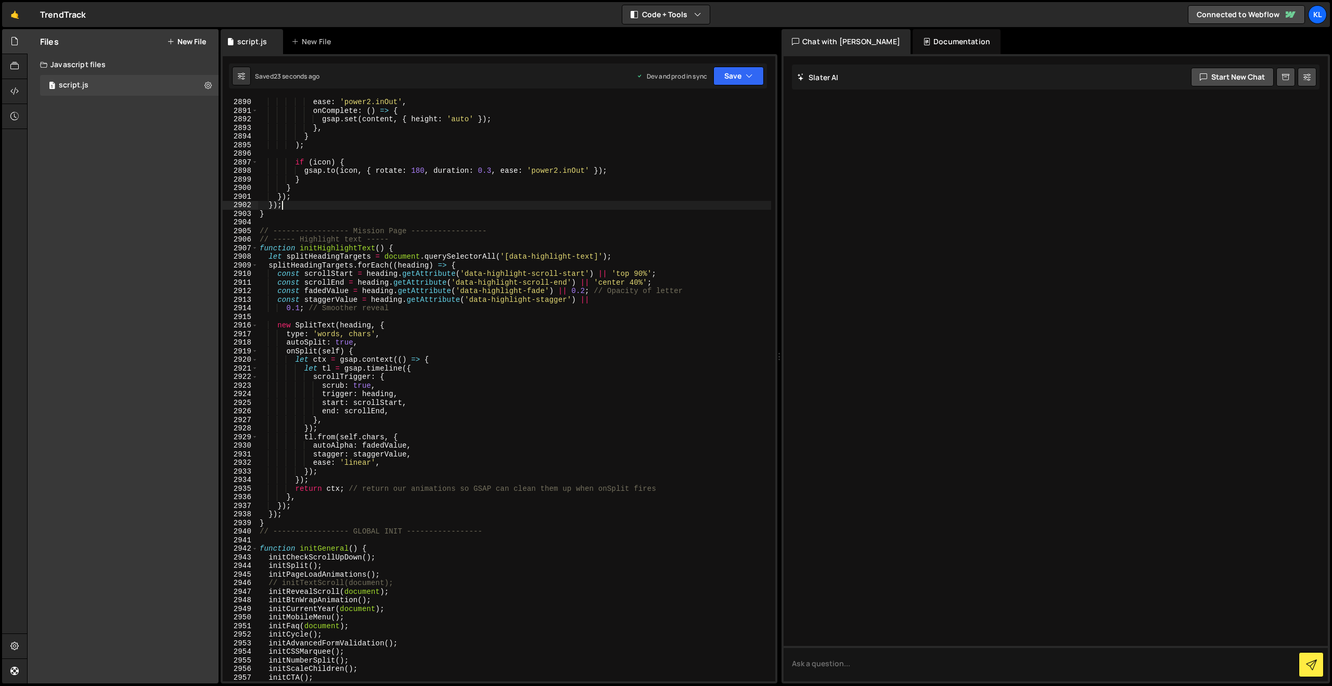
click at [492, 208] on div "ease : 'power2.inOut' , onComplete : ( ) => { gsap . set ( content , { height :…" at bounding box center [514, 398] width 513 height 600
type textarea "}"
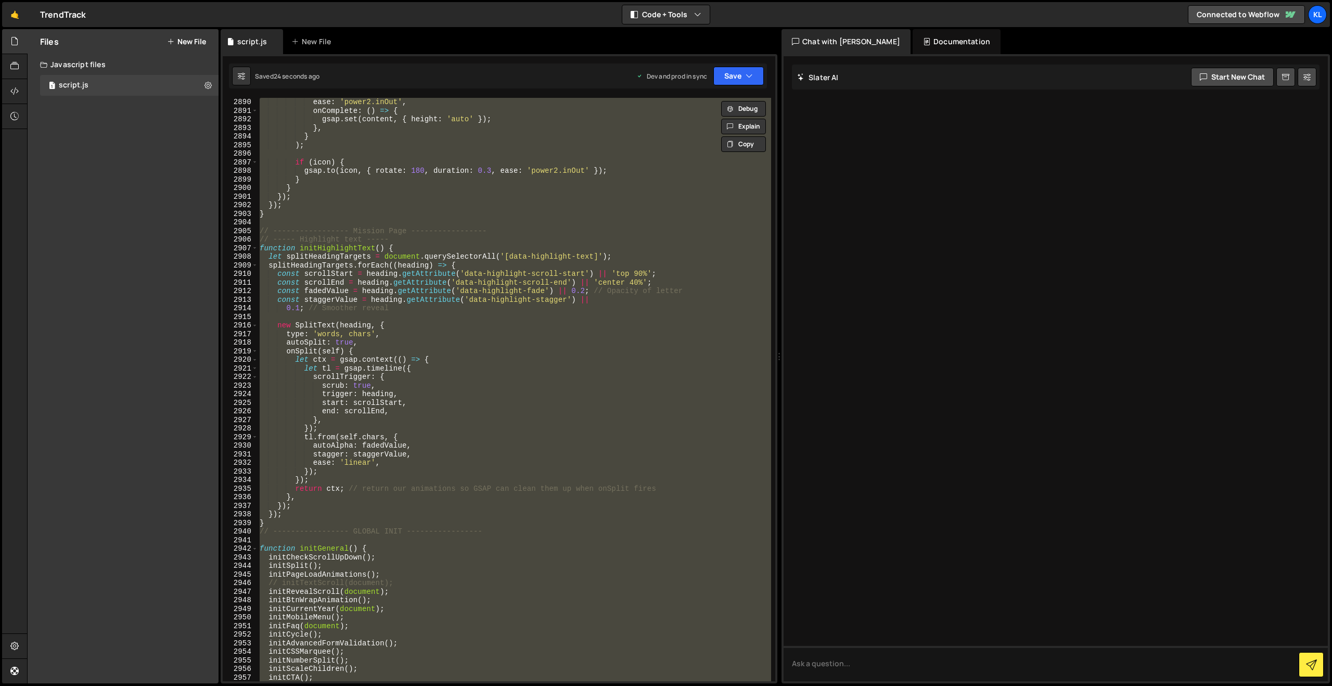
paste textarea
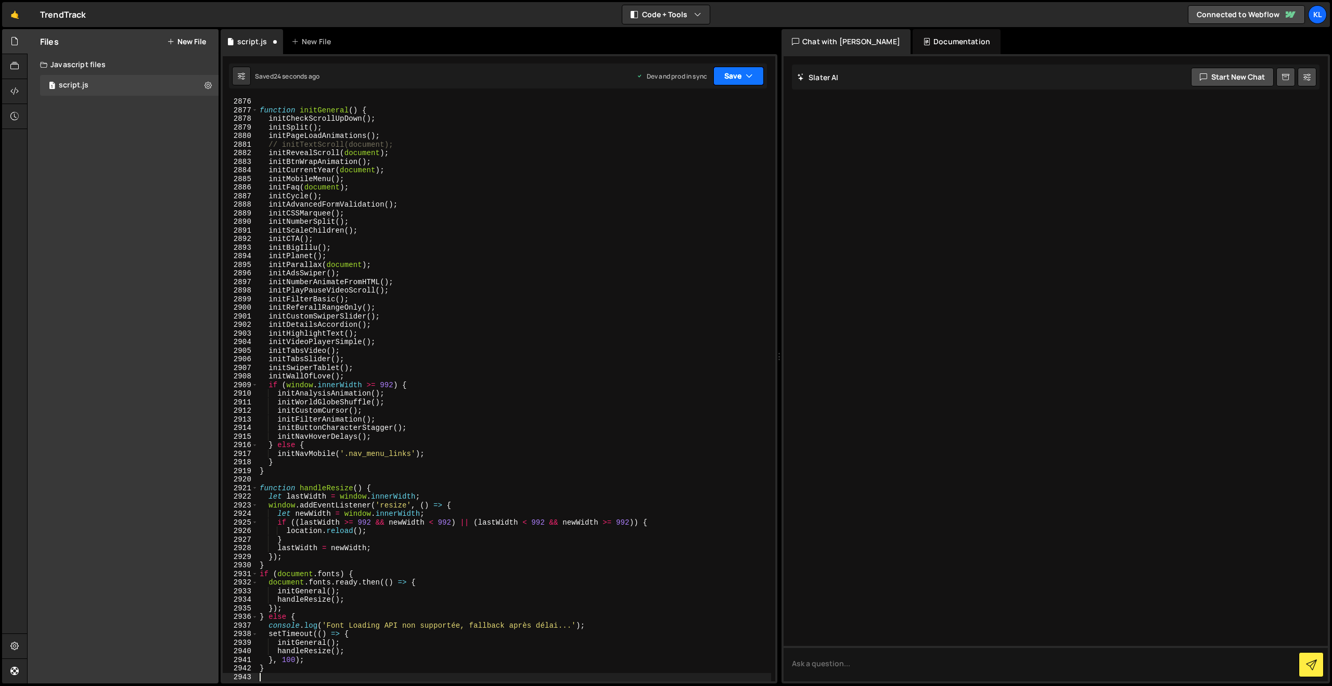
click at [739, 73] on button "Save" at bounding box center [738, 76] width 50 height 19
click at [665, 140] on div "Saved 21 seconds ago" at bounding box center [703, 146] width 108 height 12
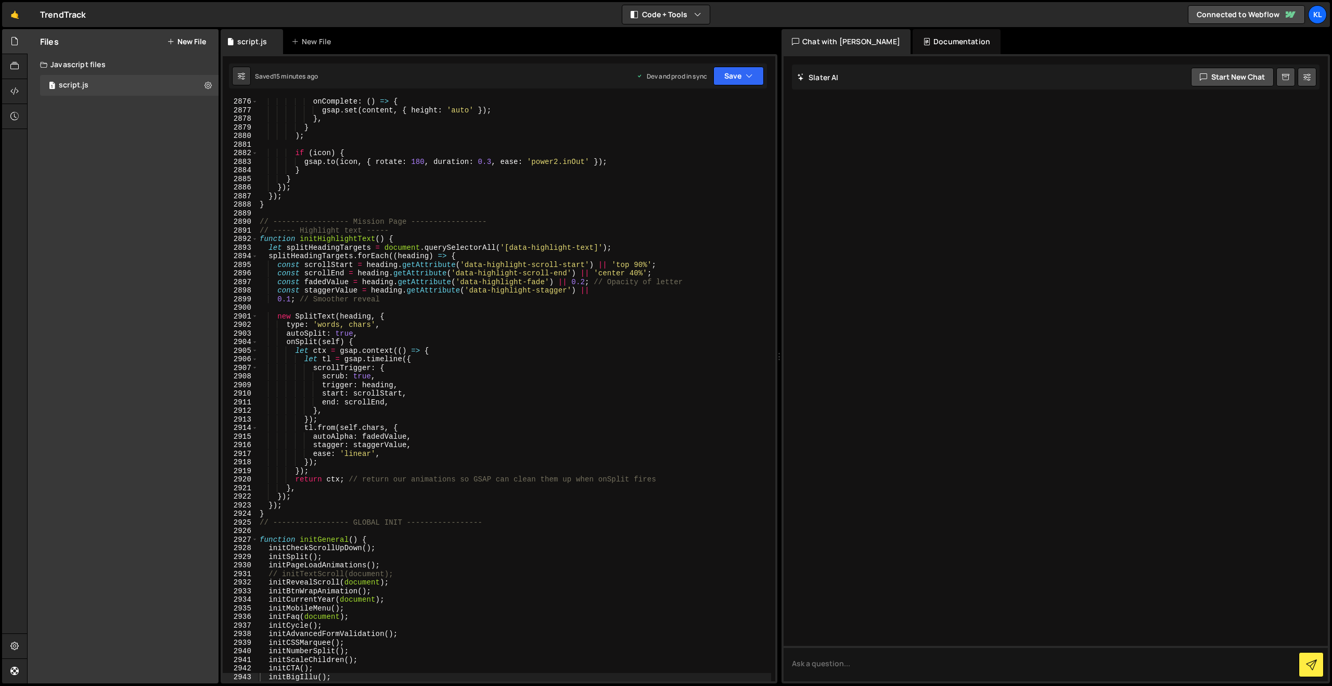
drag, startPoint x: 535, startPoint y: 207, endPoint x: 552, endPoint y: 190, distance: 23.9
click at [535, 207] on div "onComplete : ( ) => { gsap . set ( content , { height : 'auto' }) ; } , } ) ; i…" at bounding box center [514, 397] width 513 height 600
type textarea "}"
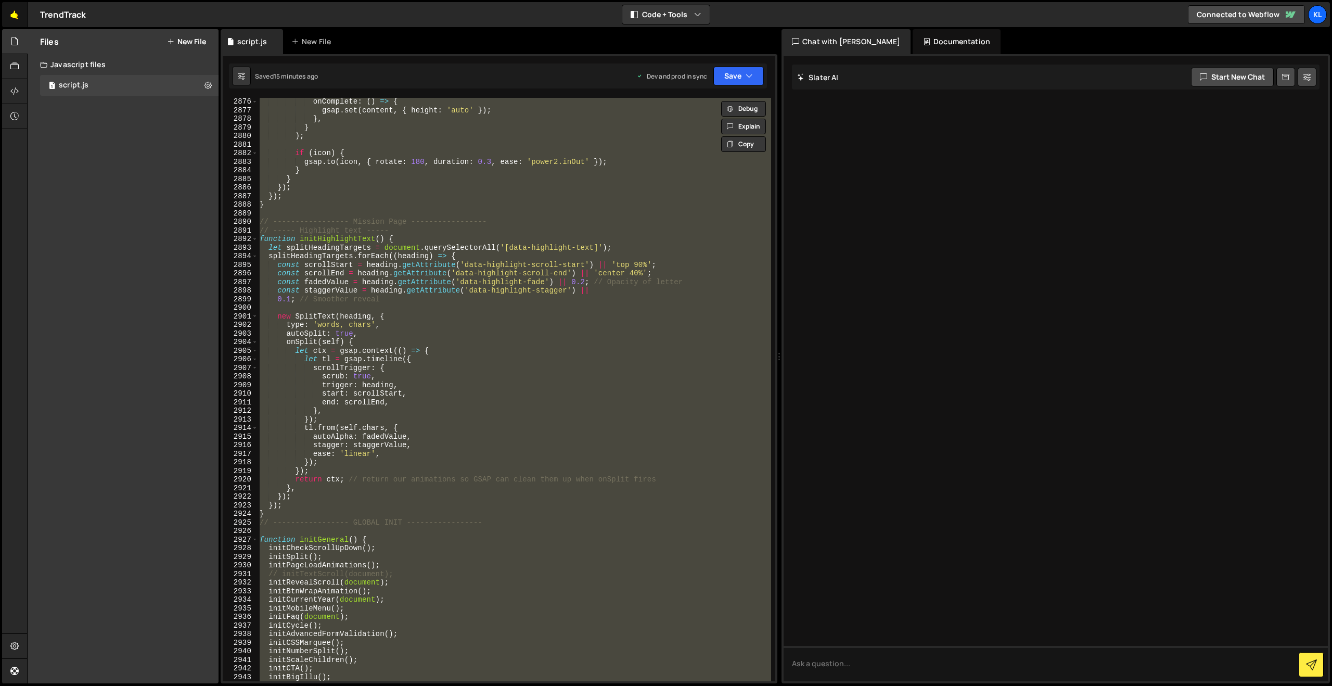
drag, startPoint x: 32, startPoint y: 13, endPoint x: 21, endPoint y: 14, distance: 10.9
click at [31, 13] on div "🤙 TrendTrack ⚠️ Code is being edited in another browser" at bounding box center [44, 14] width 84 height 25
click at [7, 13] on link "🤙" at bounding box center [14, 14] width 25 height 25
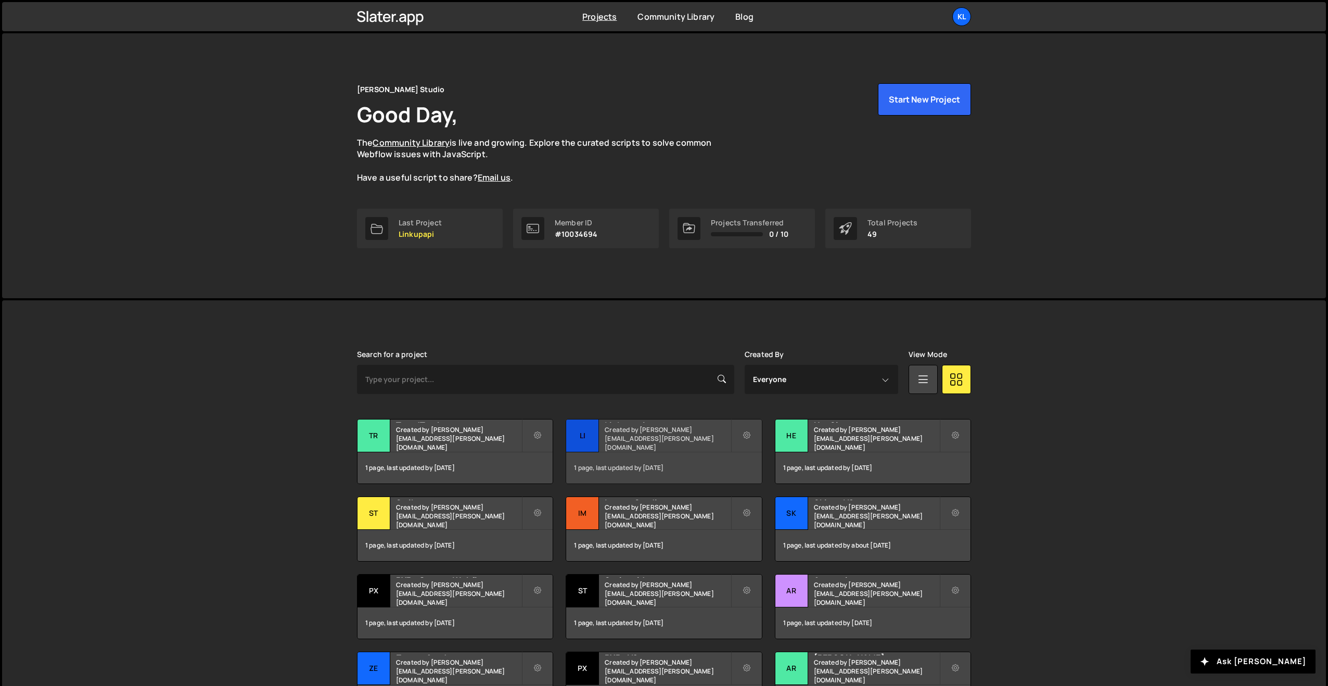
click at [574, 435] on div "Li" at bounding box center [582, 435] width 33 height 33
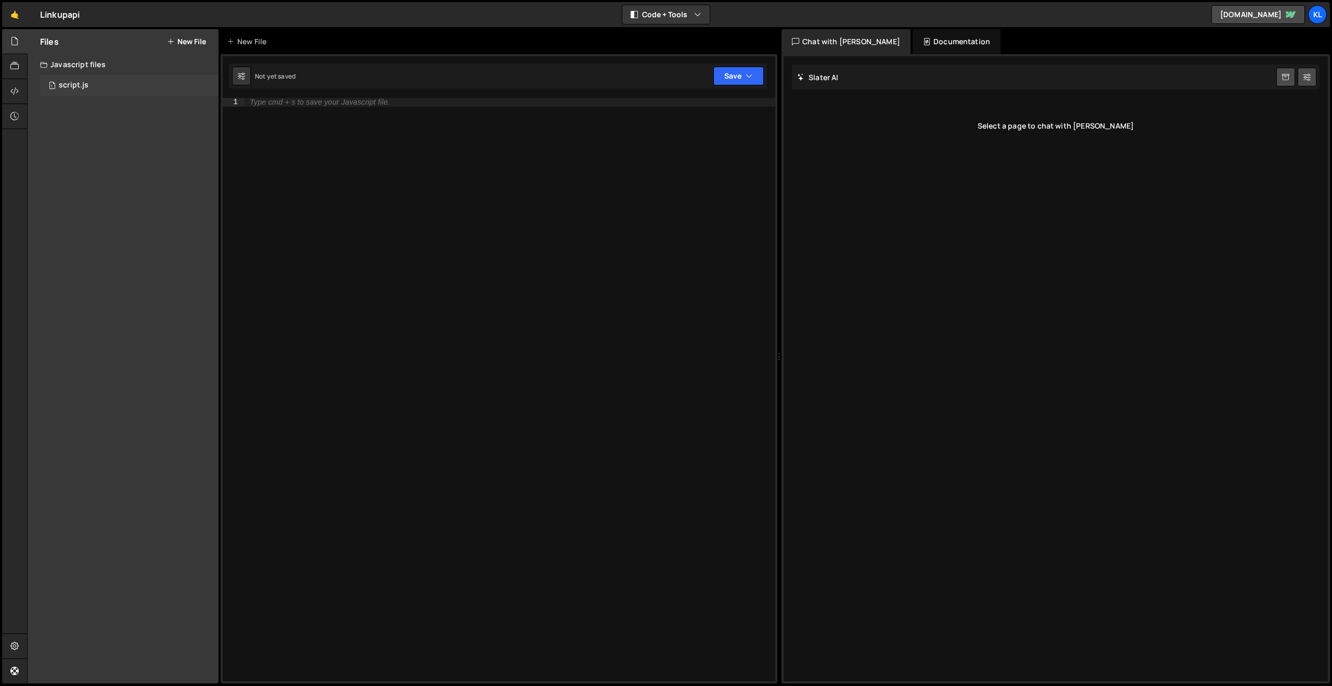
click at [78, 94] on div "1 script.js 0" at bounding box center [129, 85] width 178 height 21
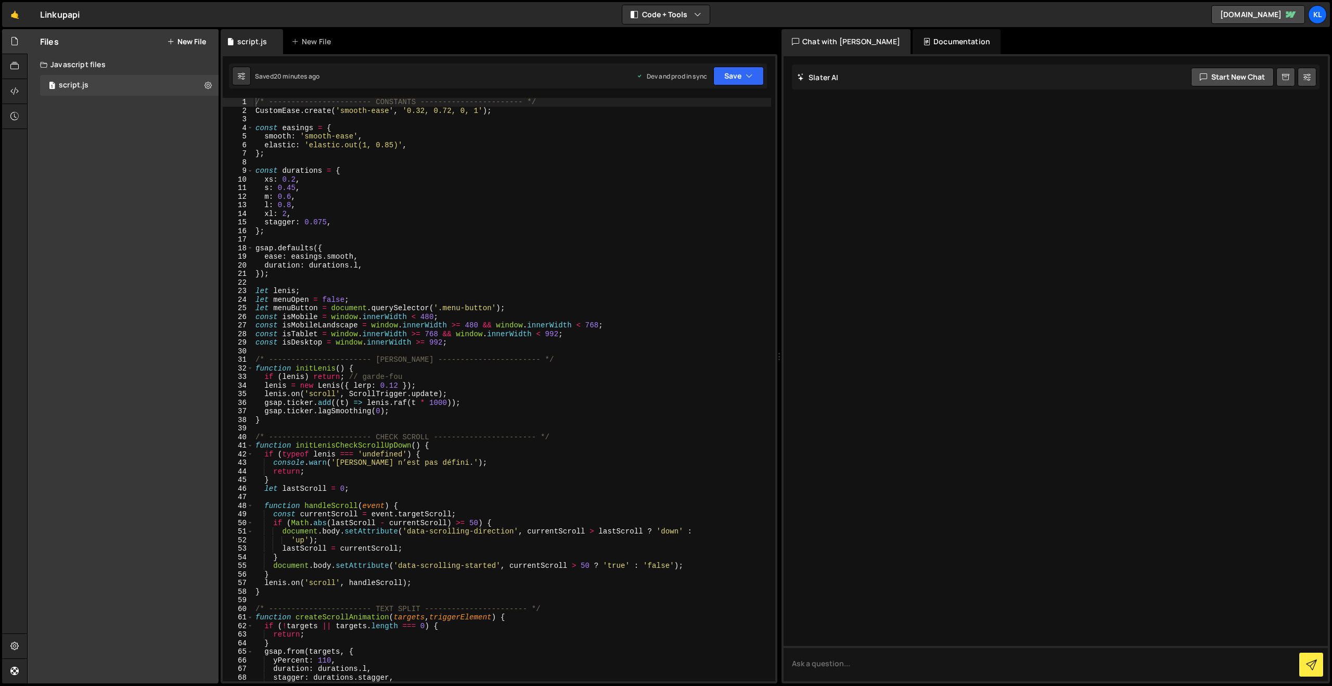
click at [484, 187] on div "/* ----------------------- CONSTANTS ----------------------- */ CustomEase . cr…" at bounding box center [512, 398] width 518 height 600
type textarea "}"
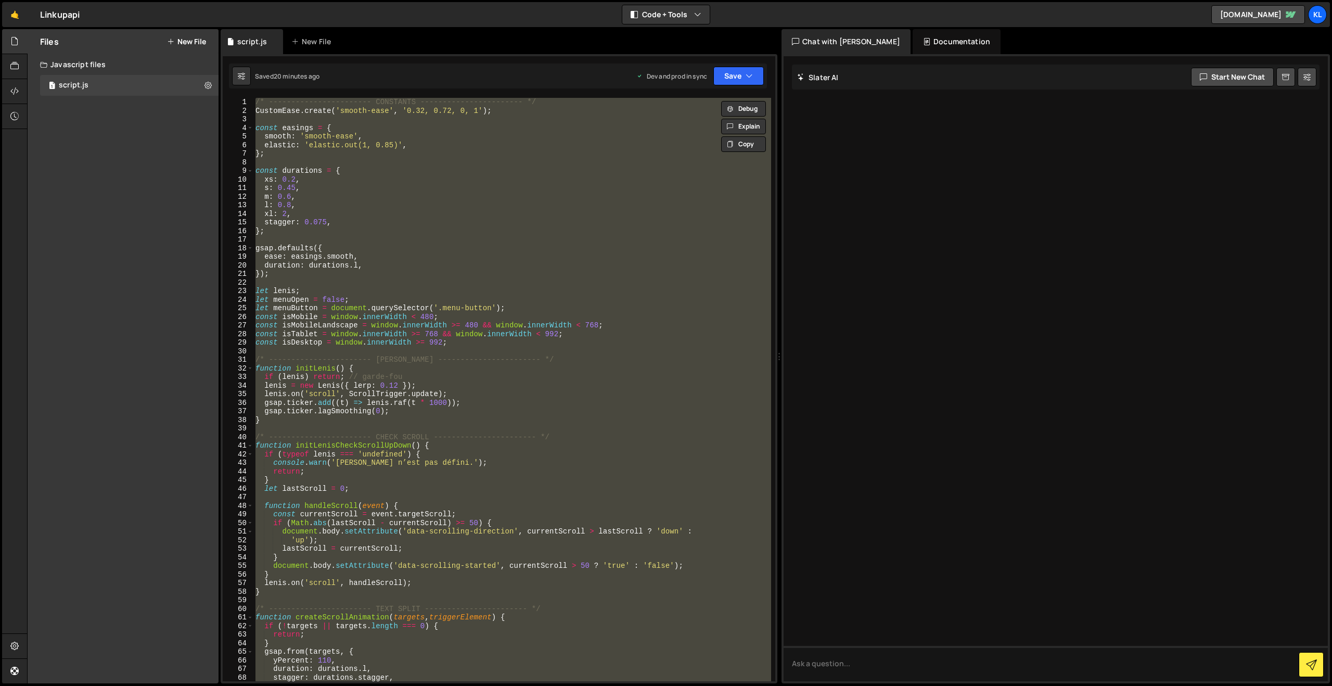
paste textarea
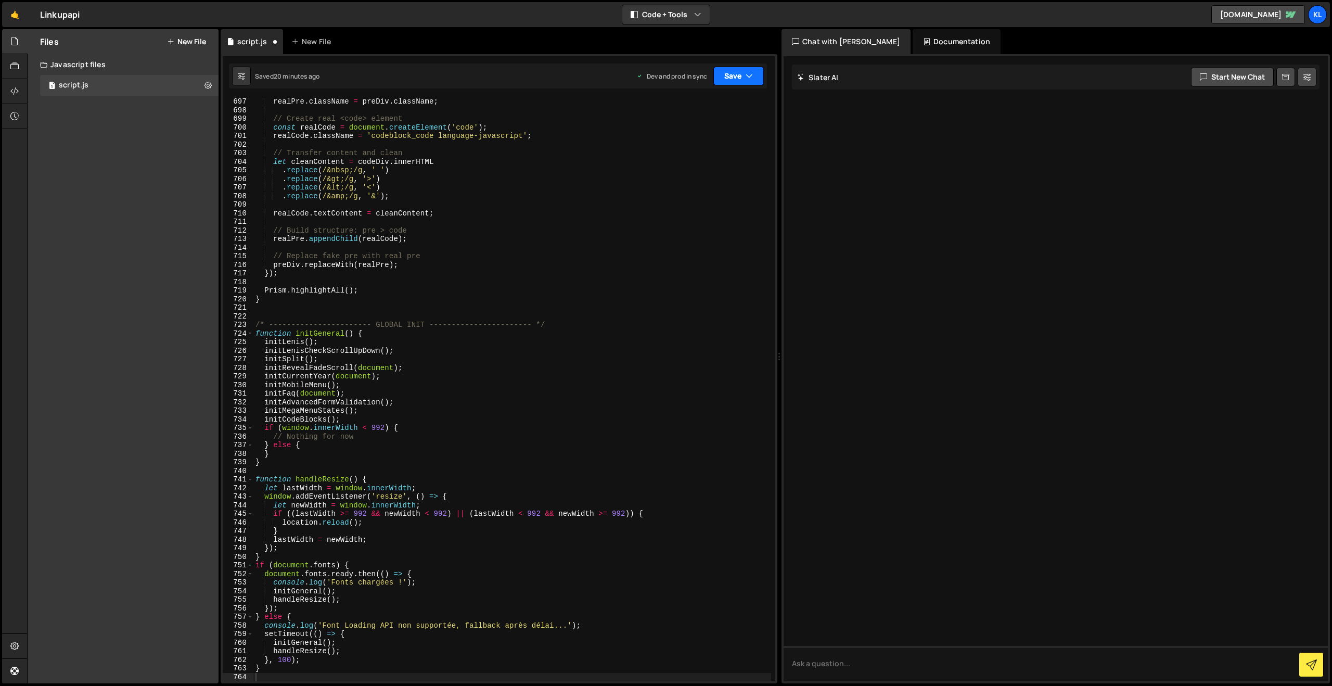
click at [743, 72] on button "Save" at bounding box center [738, 76] width 50 height 19
click at [700, 129] on button "Save to Production S Saved 20 minutes ago" at bounding box center [703, 142] width 125 height 34
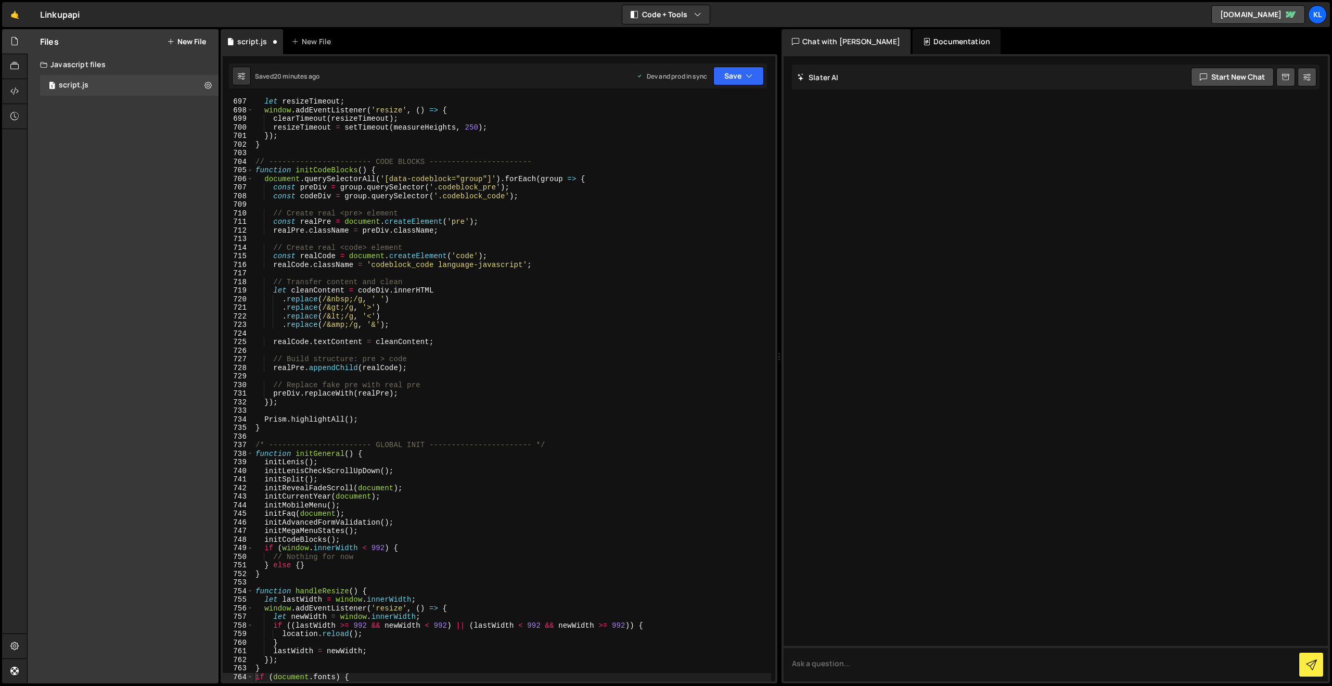
scroll to position [5975, 0]
drag, startPoint x: 497, startPoint y: 292, endPoint x: 564, endPoint y: 247, distance: 80.8
click at [497, 292] on div "let resizeTimeout ; window . addEventListener ( 'resize' , ( ) => { clearTimeou…" at bounding box center [512, 397] width 518 height 600
type textarea "}"
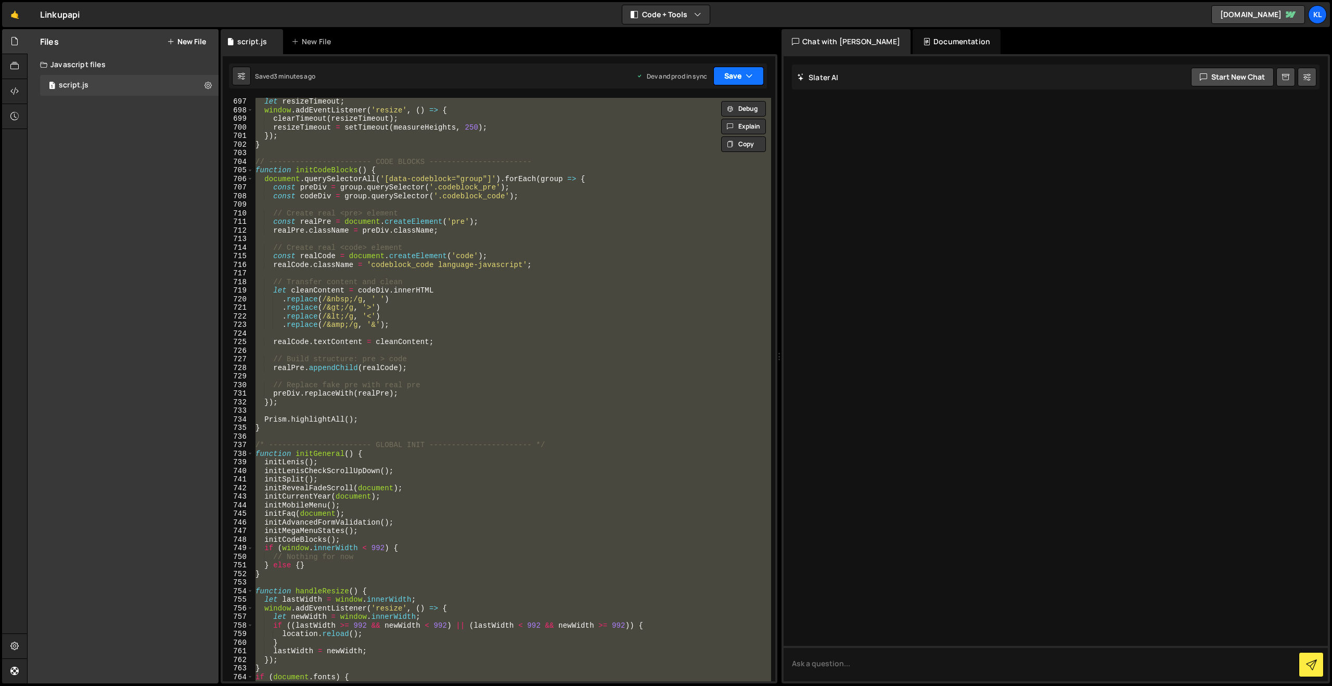
paste textarea
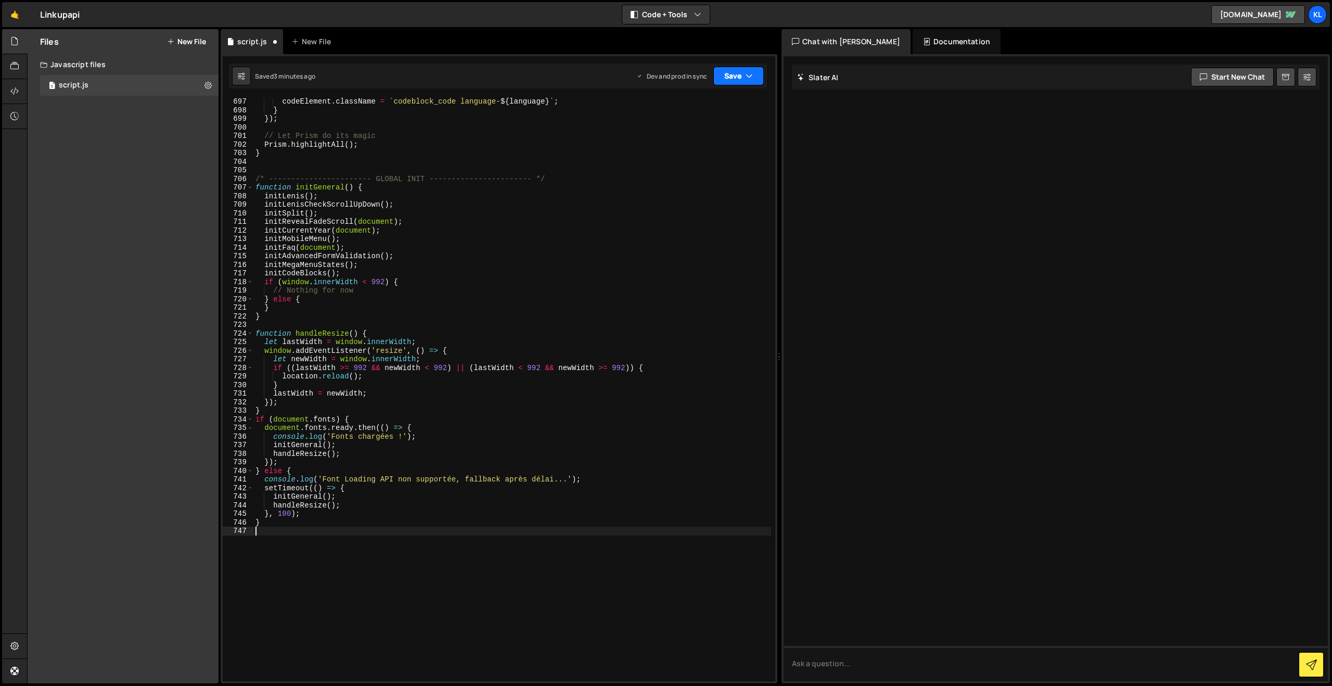
click at [725, 76] on button "Save" at bounding box center [738, 76] width 50 height 19
click at [687, 146] on div "3 minutes ago" at bounding box center [687, 146] width 41 height 9
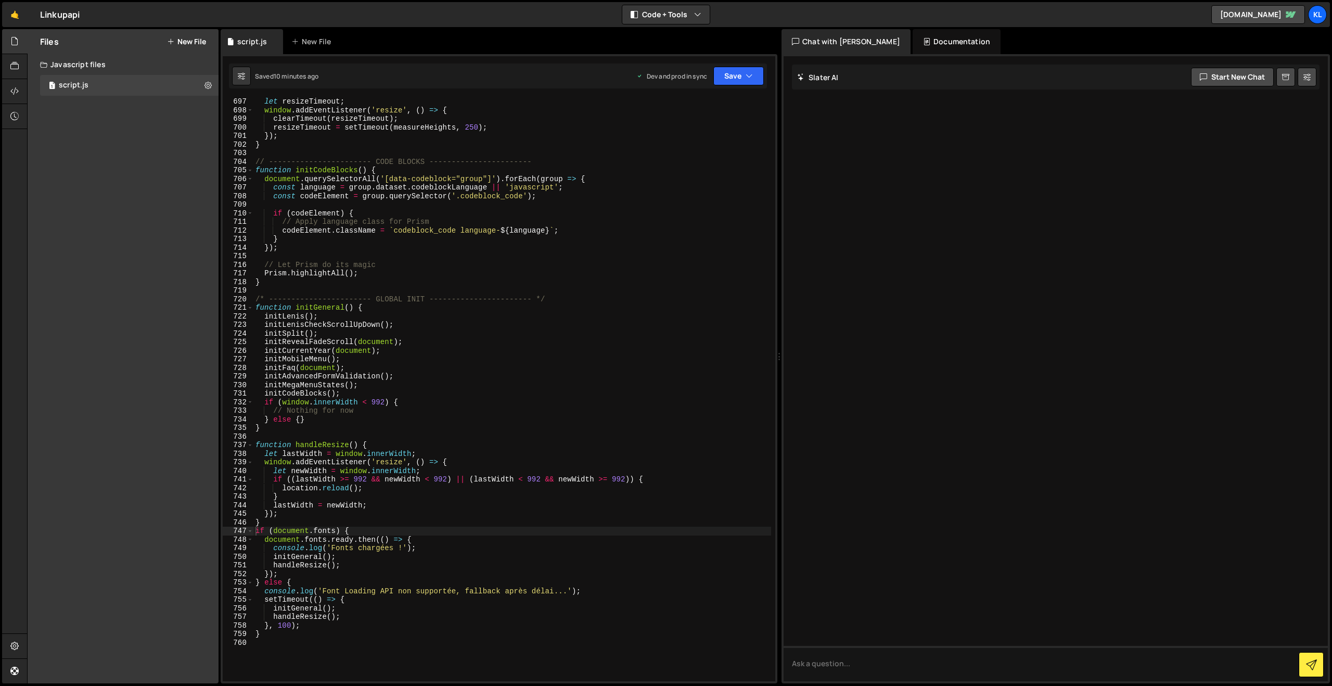
drag, startPoint x: 520, startPoint y: 192, endPoint x: 540, endPoint y: 175, distance: 26.1
click at [524, 194] on div "let resizeTimeout ; window . addEventListener ( 'resize' , ( ) => { clearTimeou…" at bounding box center [512, 397] width 518 height 600
type textarea "}"
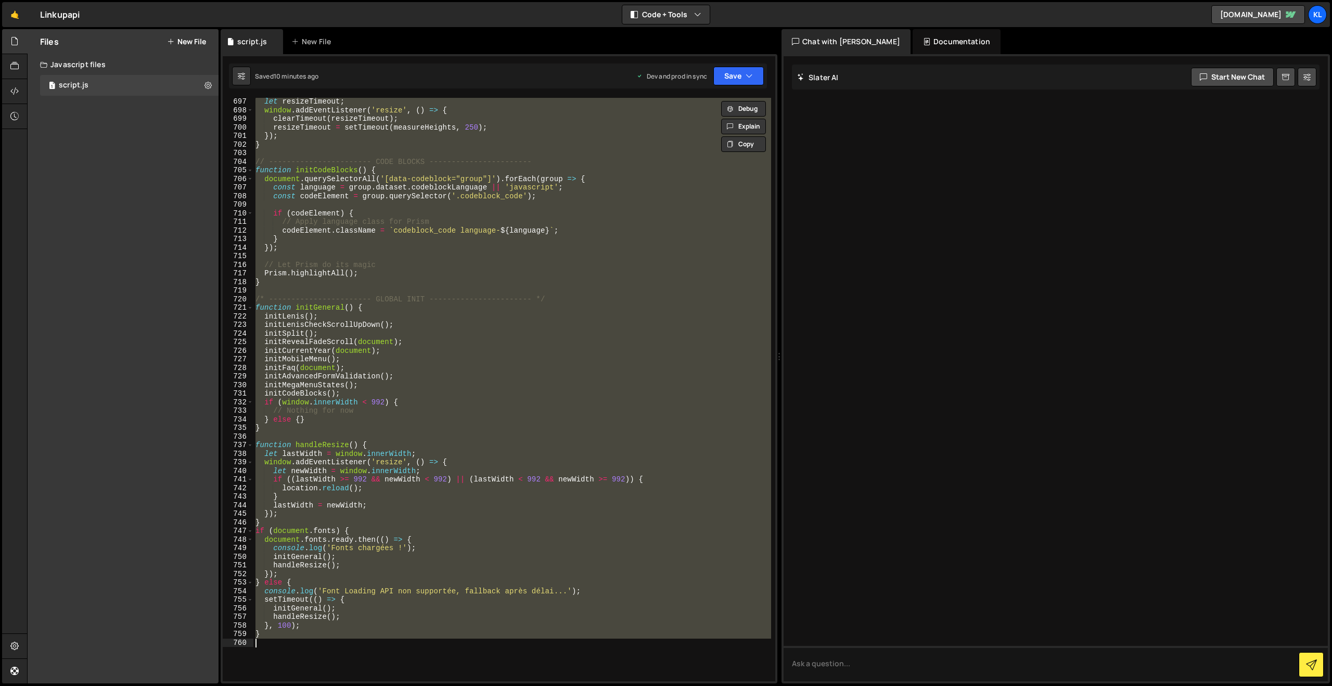
paste textarea
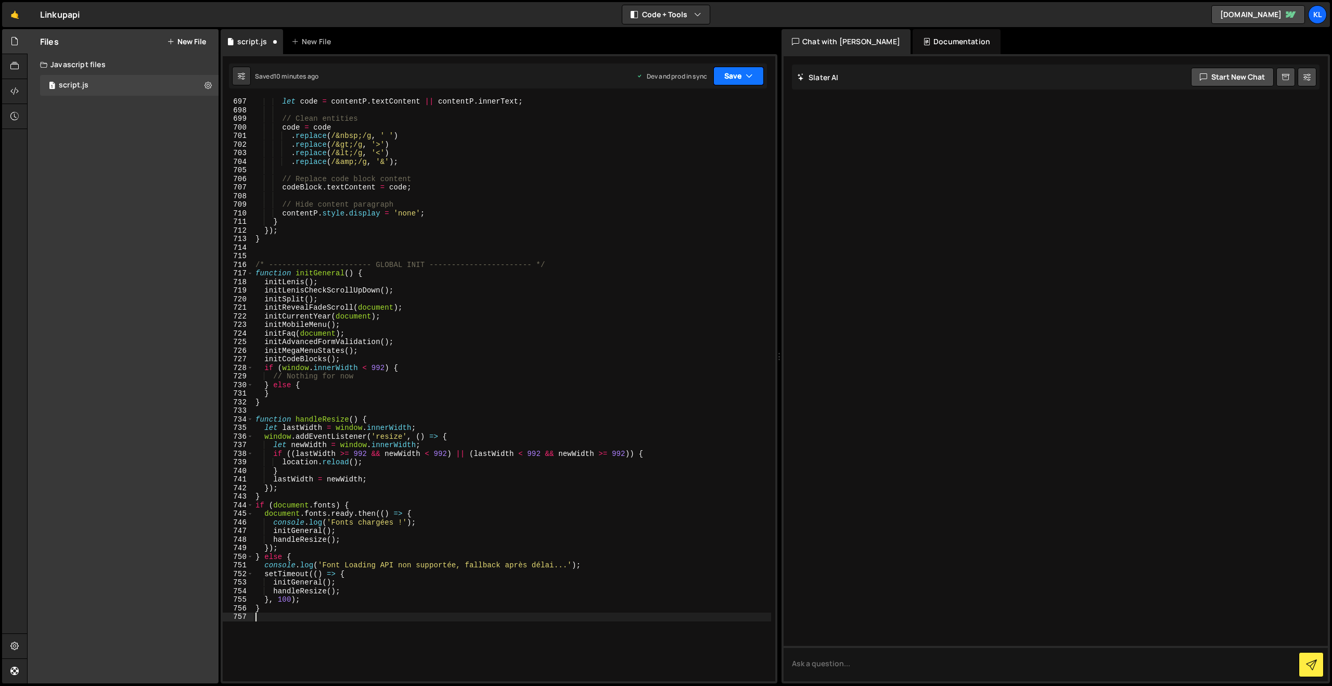
click at [731, 76] on button "Save" at bounding box center [738, 76] width 50 height 19
click at [684, 128] on button "Save to Production S Saved 10 minutes ago" at bounding box center [703, 142] width 125 height 34
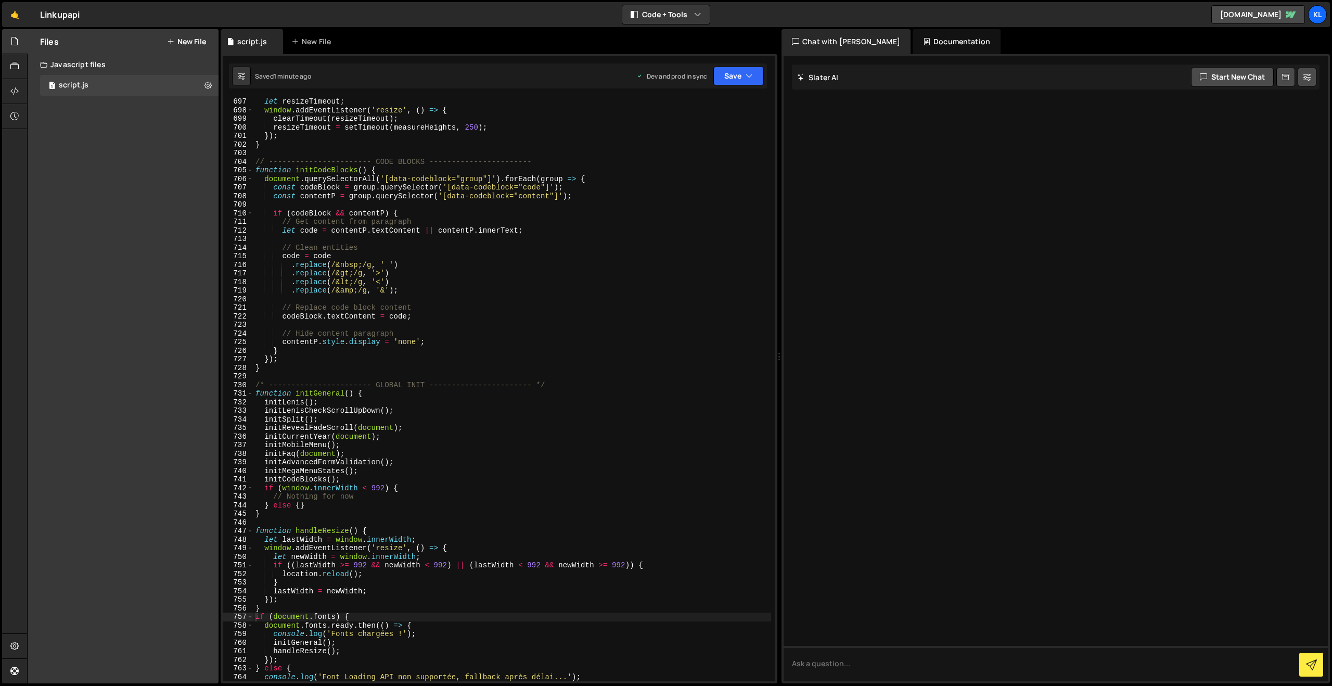
drag, startPoint x: 602, startPoint y: 224, endPoint x: 609, endPoint y: 216, distance: 10.3
click at [603, 225] on div "let resizeTimeout ; window . addEventListener ( 'resize' , ( ) => { clearTimeou…" at bounding box center [512, 397] width 518 height 600
type textarea "}"
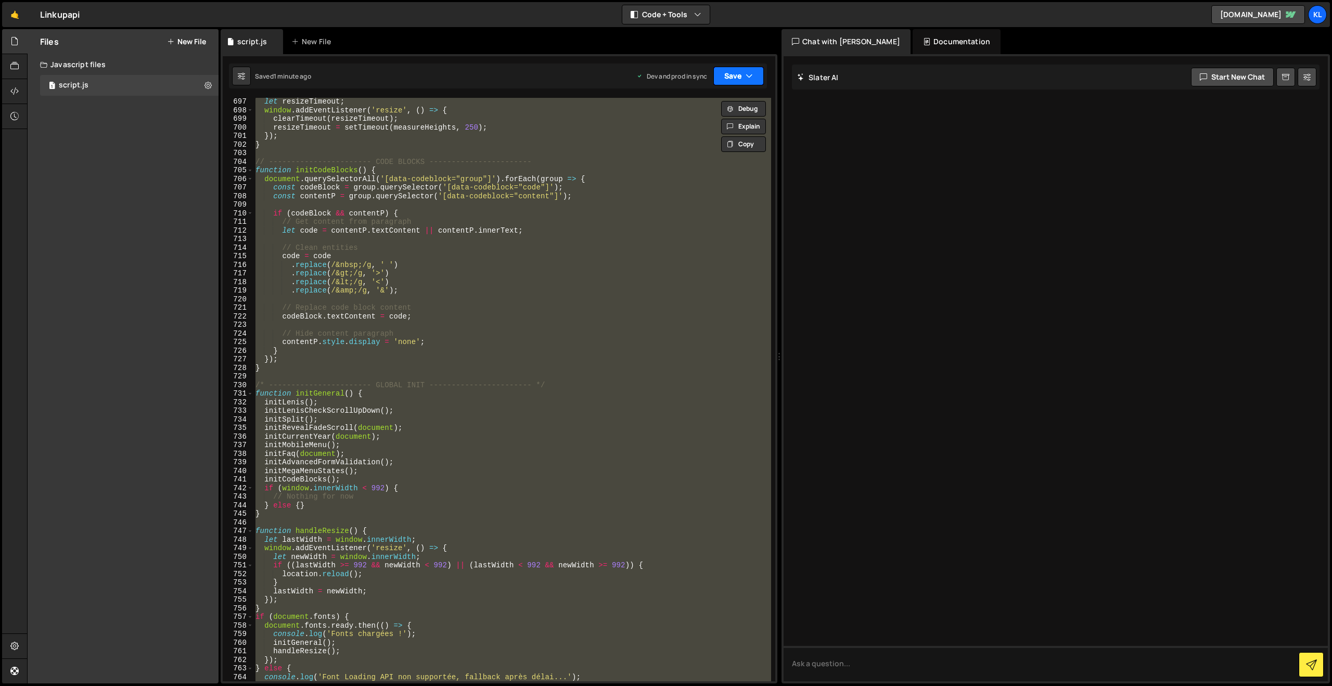
paste textarea
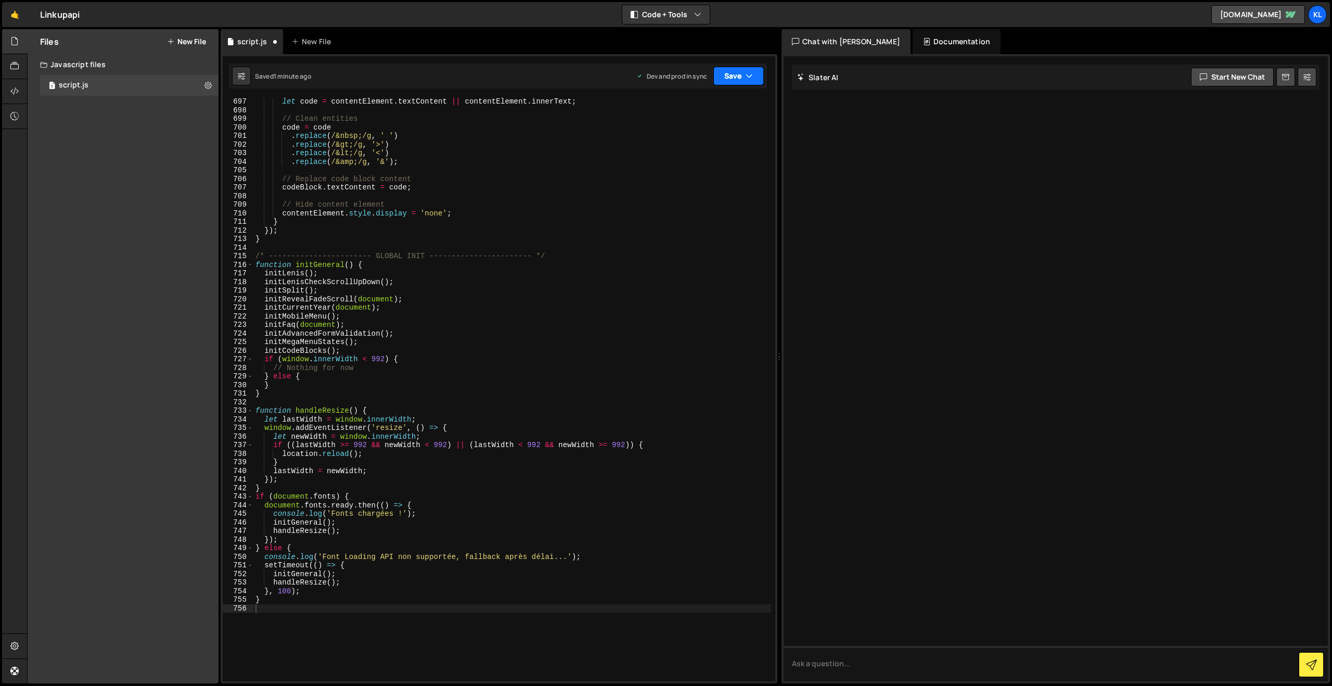
drag, startPoint x: 727, startPoint y: 76, endPoint x: 711, endPoint y: 128, distance: 54.0
click at [726, 78] on button "Save" at bounding box center [738, 76] width 50 height 19
drag, startPoint x: 693, startPoint y: 145, endPoint x: 542, endPoint y: 71, distance: 168.5
click at [690, 142] on div "1 minute ago" at bounding box center [685, 146] width 36 height 9
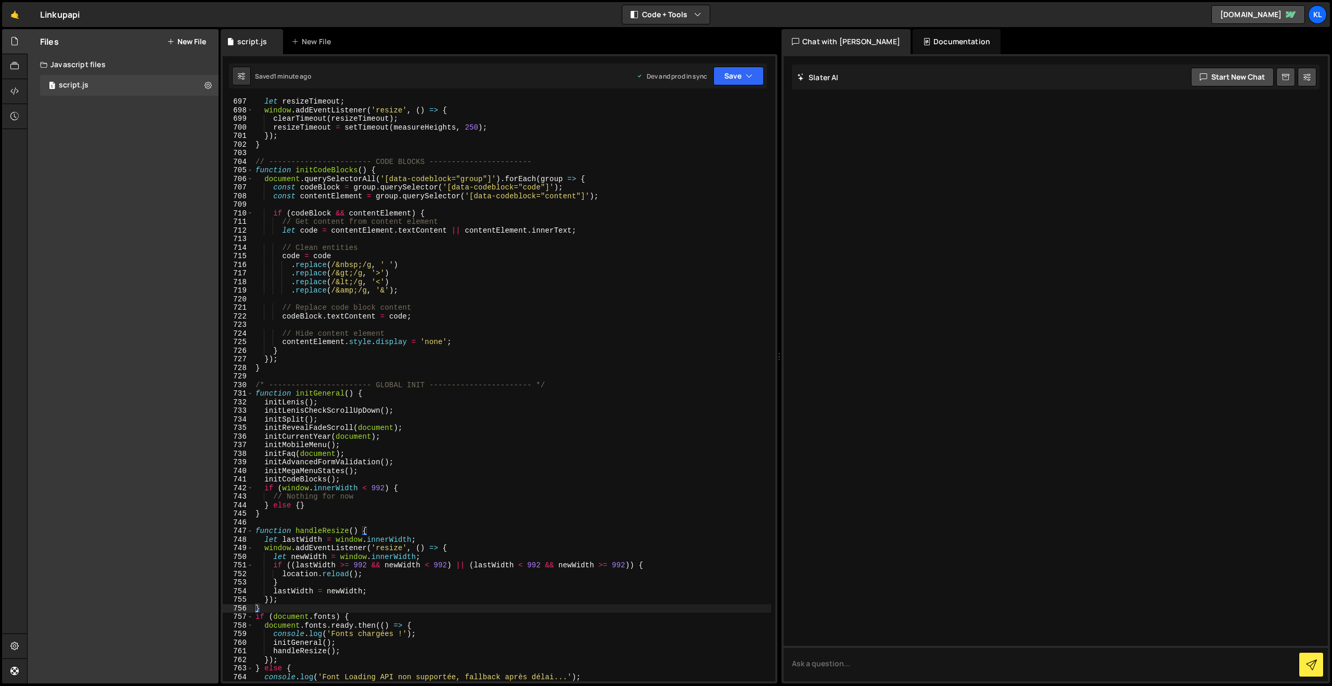
click at [522, 207] on div "let resizeTimeout ; window . addEventListener ( 'resize' , ( ) => { clearTimeou…" at bounding box center [512, 397] width 518 height 600
type textarea "}"
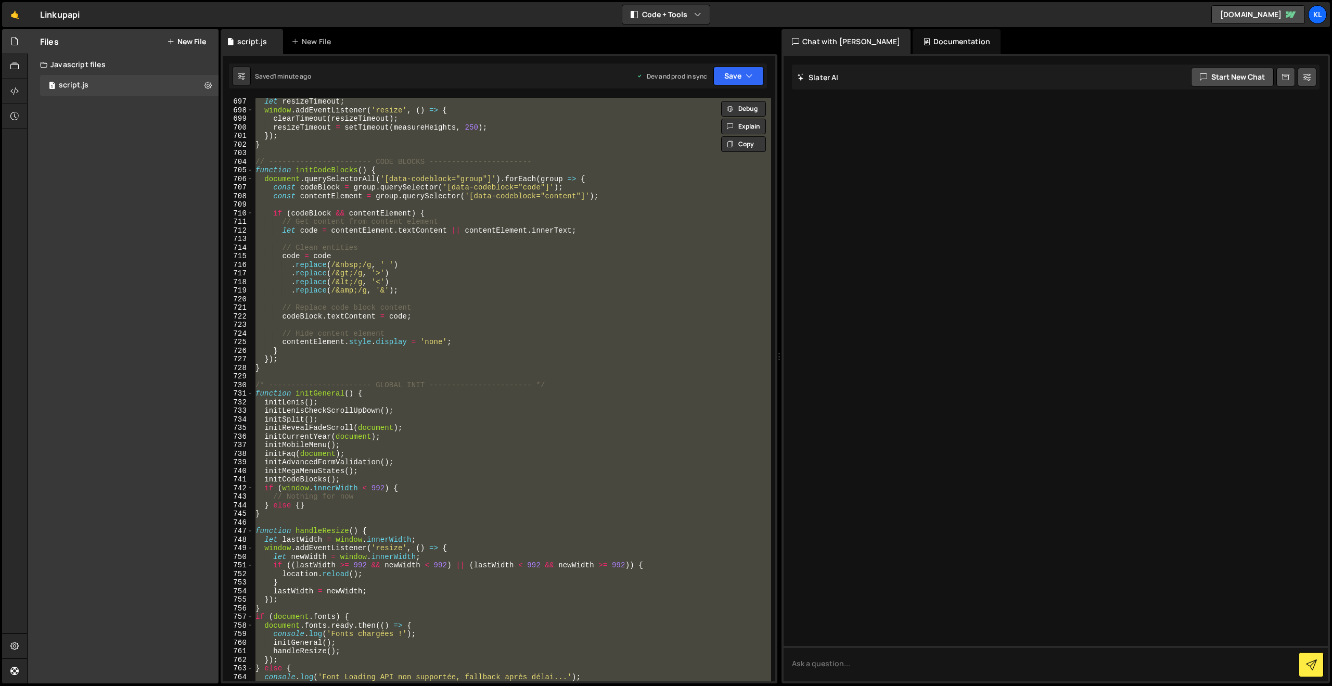
paste textarea
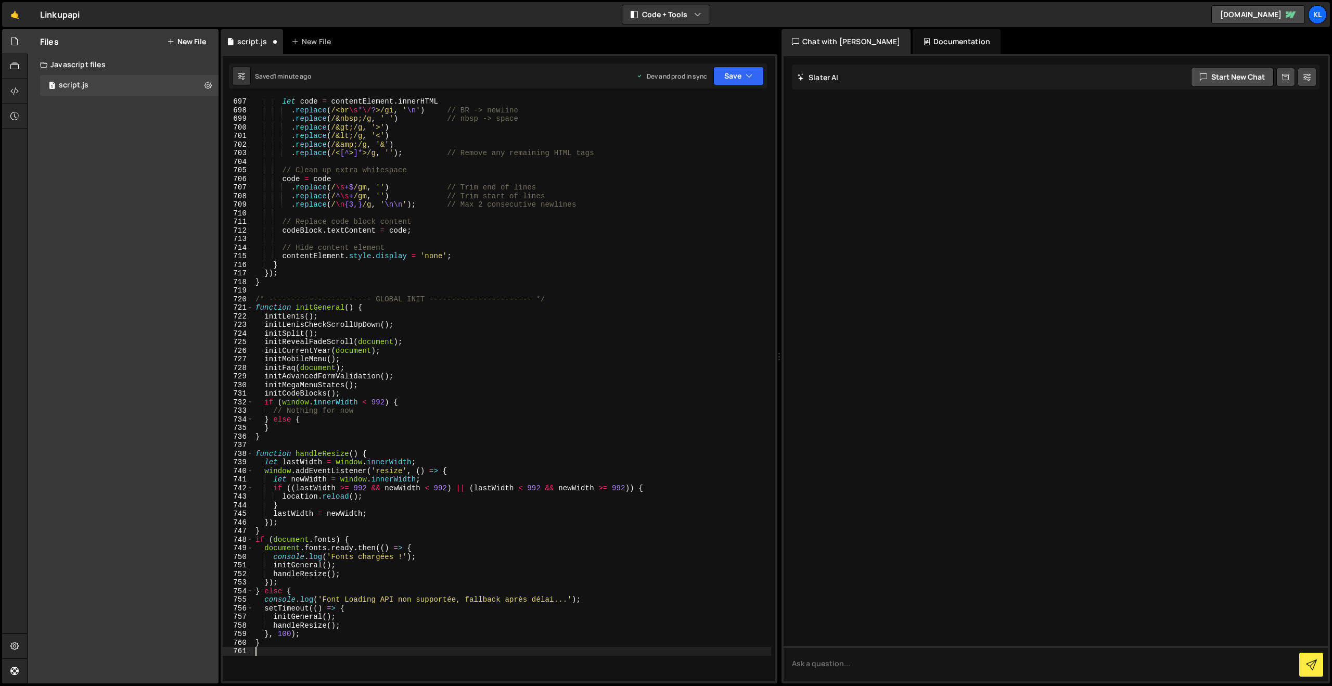
scroll to position [5992, 0]
click at [741, 75] on button "Save" at bounding box center [738, 76] width 50 height 19
drag, startPoint x: 694, startPoint y: 132, endPoint x: 679, endPoint y: 125, distance: 15.8
click at [694, 132] on div "Save to Production S" at bounding box center [703, 135] width 108 height 10
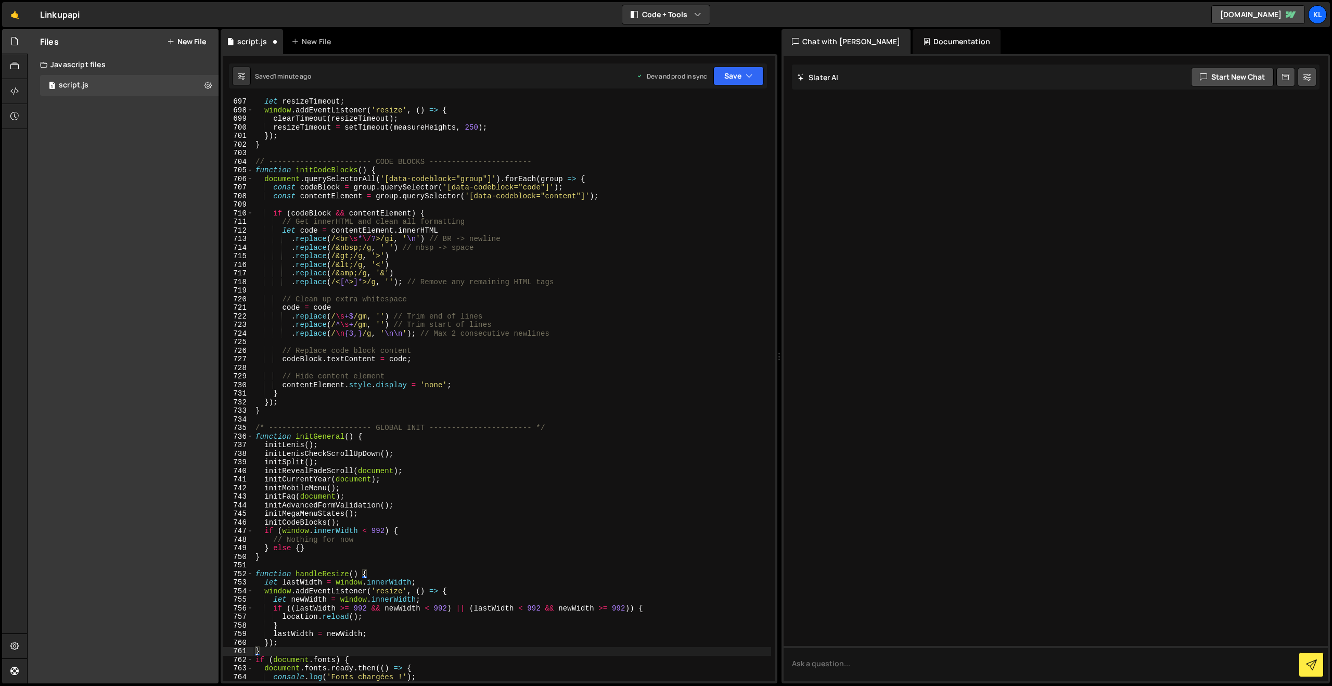
scroll to position [5975, 0]
click at [425, 278] on div "let resizeTimeout ; window . addEventListener ( 'resize' , ( ) => { clearTimeou…" at bounding box center [512, 397] width 518 height 600
type textarea "}"
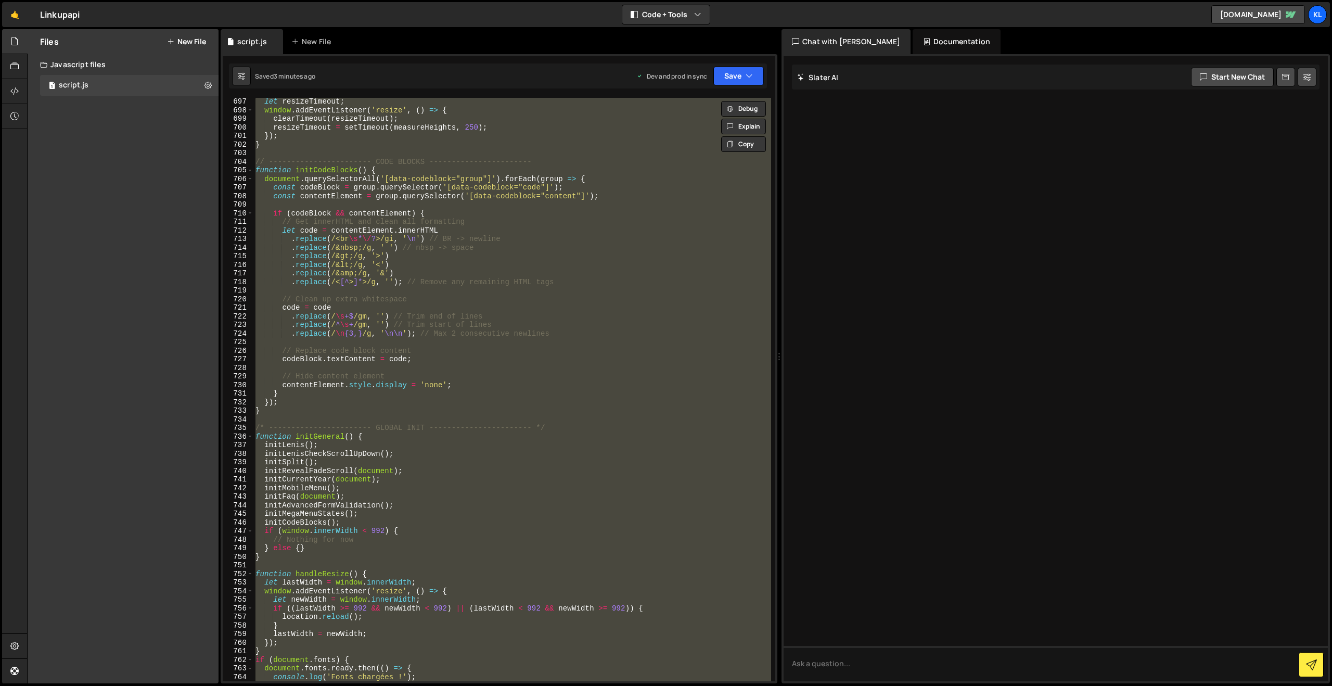
paste textarea
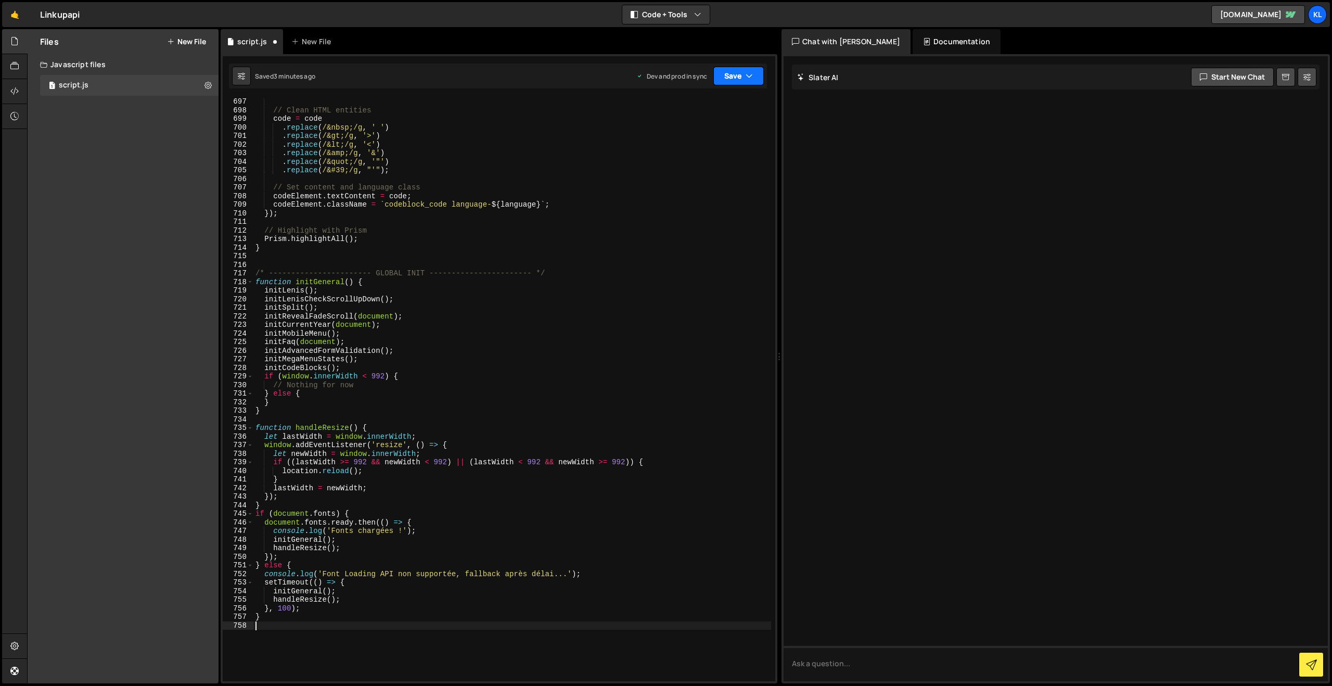
click at [736, 72] on button "Save" at bounding box center [738, 76] width 50 height 19
click at [681, 137] on div "Save to Production S" at bounding box center [703, 135] width 108 height 10
